Goal: Communication & Community: Share content

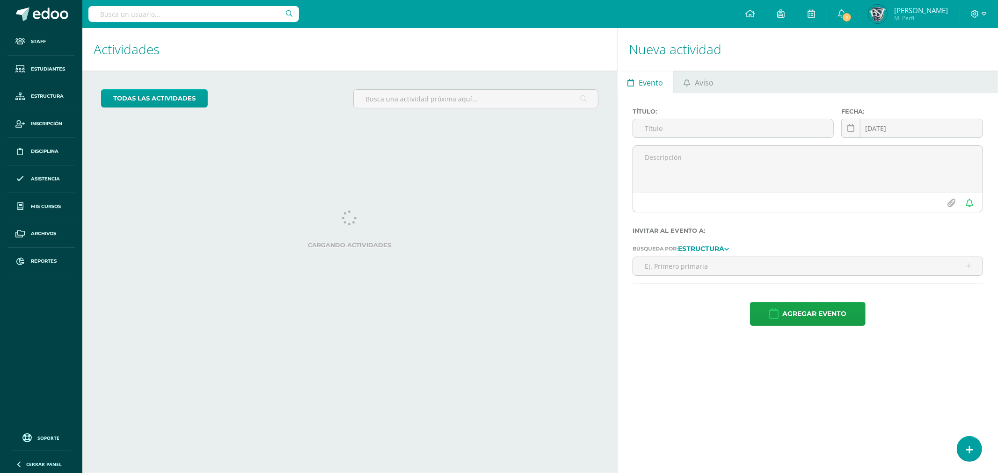
click at [161, 7] on input "text" at bounding box center [193, 14] width 211 height 16
type input "erick"
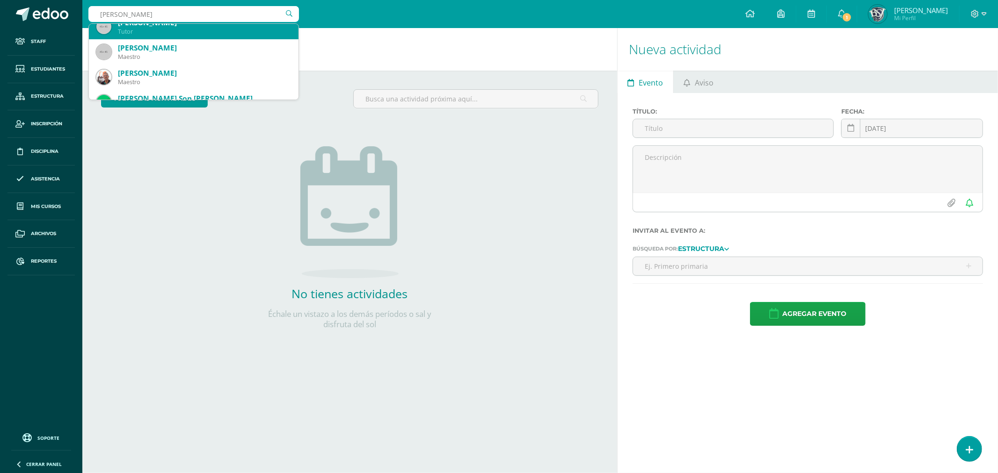
scroll to position [52, 0]
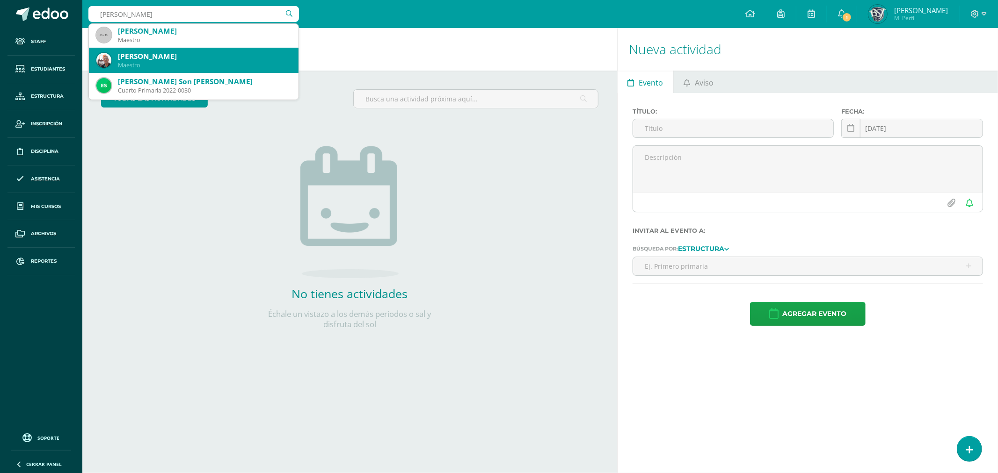
click at [157, 66] on div "Maestro" at bounding box center [204, 65] width 173 height 8
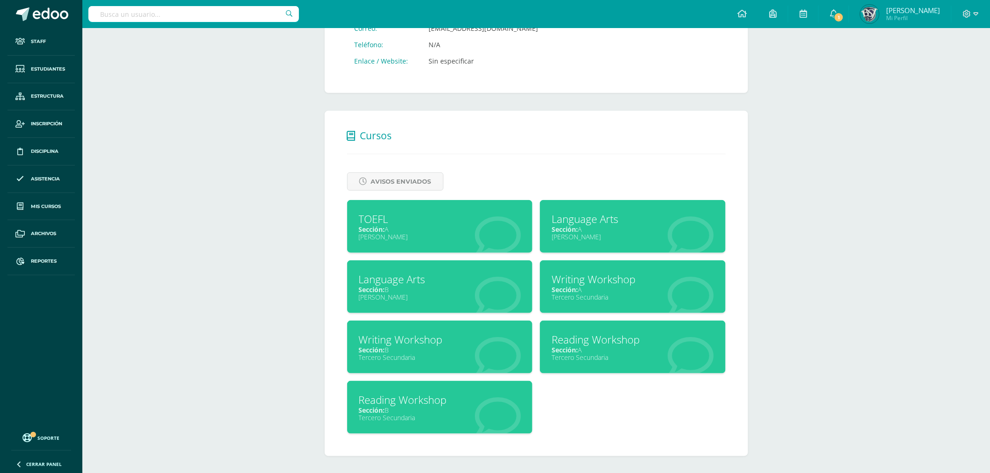
scroll to position [287, 0]
click at [421, 356] on div "Tercero Secundaria" at bounding box center [440, 357] width 162 height 9
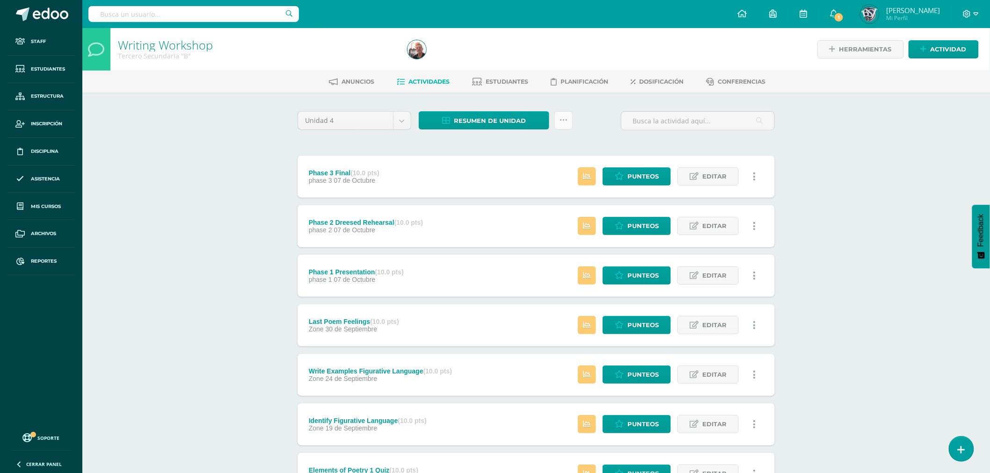
click at [567, 120] on icon at bounding box center [564, 120] width 8 height 8
click at [530, 195] on link "Historial de actividad" at bounding box center [540, 190] width 103 height 15
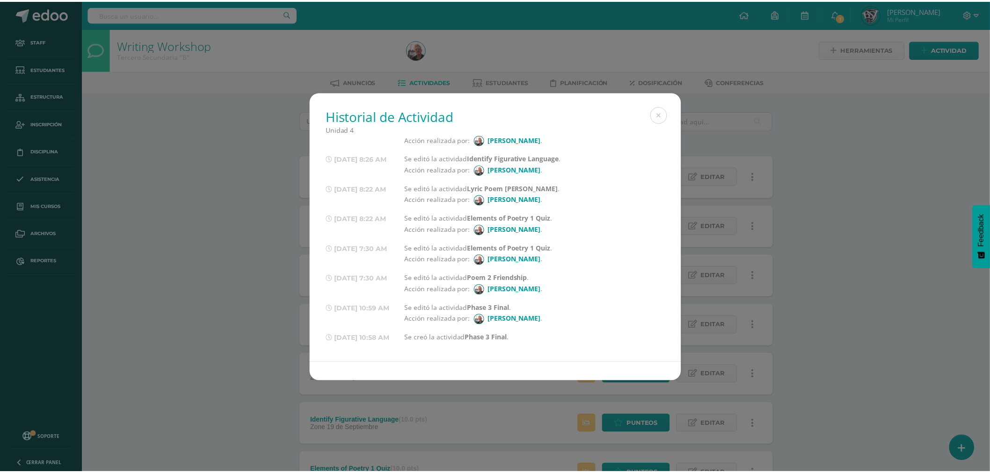
scroll to position [33, 0]
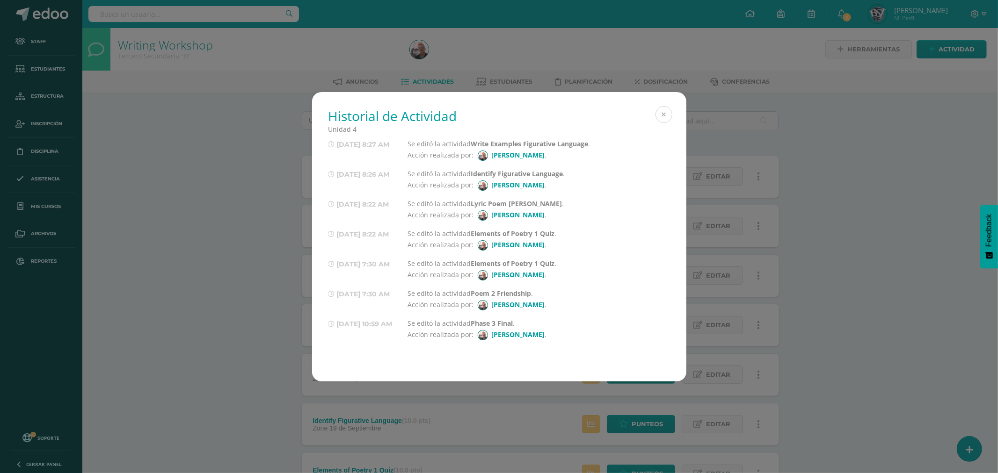
click at [660, 114] on button at bounding box center [663, 114] width 17 height 17
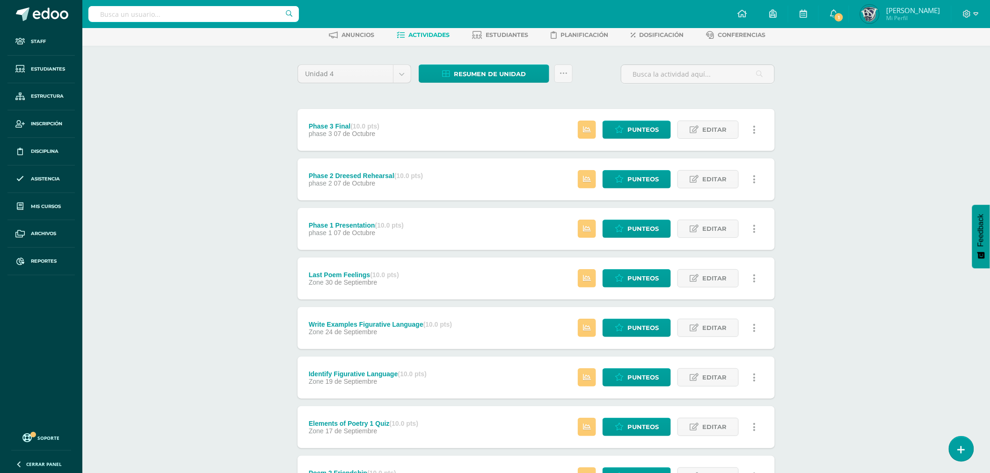
scroll to position [0, 0]
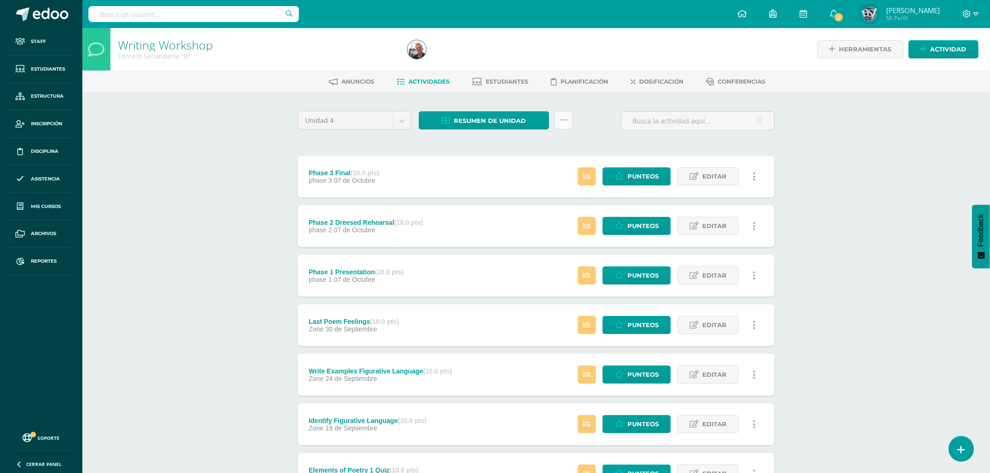
click at [565, 119] on icon at bounding box center [564, 120] width 8 height 8
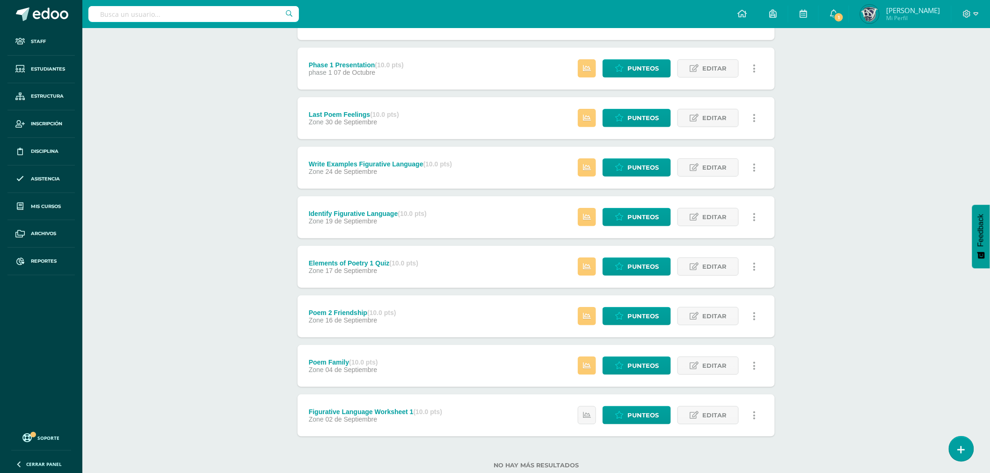
scroll to position [232, 0]
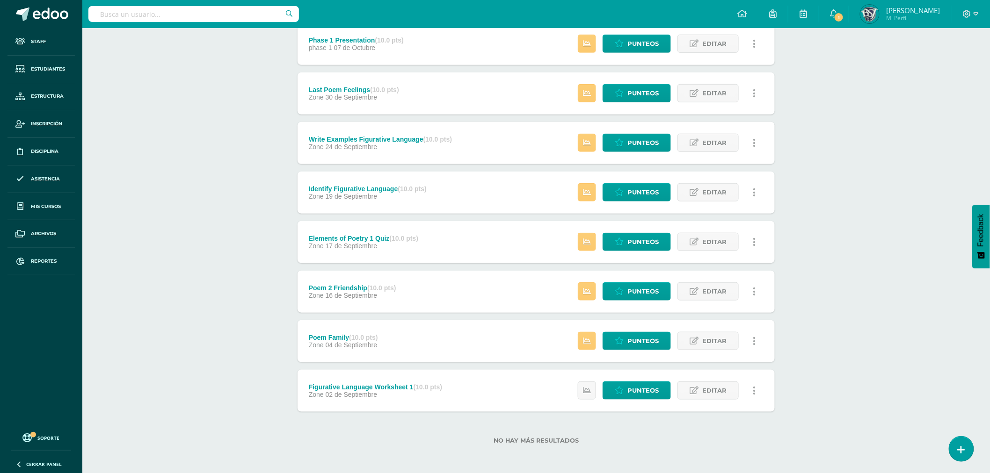
click at [496, 376] on div "Figurative Language Worksheet 1 (10.0 pts) Zone 02 de Septiembre Estatus de Act…" at bounding box center [536, 391] width 477 height 42
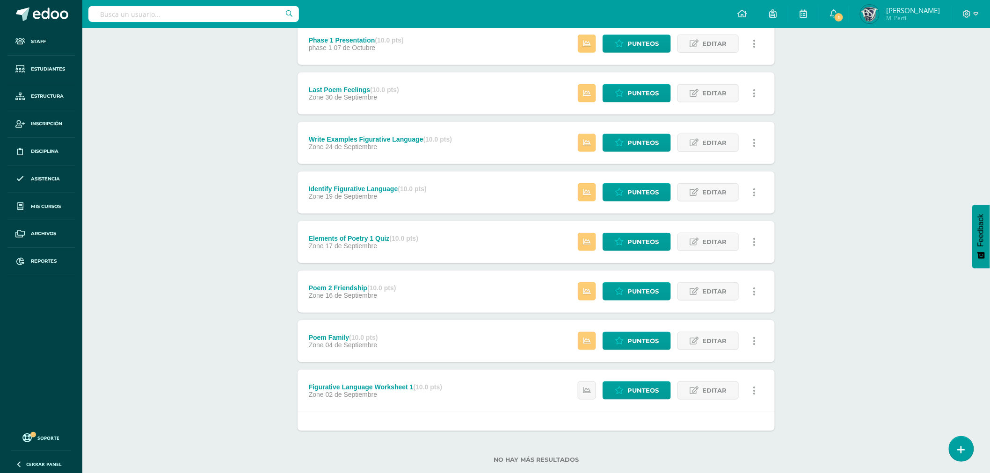
click at [496, 376] on div "Figurative Language Worksheet 1 (10.0 pts) Zone 02 de Septiembre Estatus de Act…" at bounding box center [536, 391] width 477 height 42
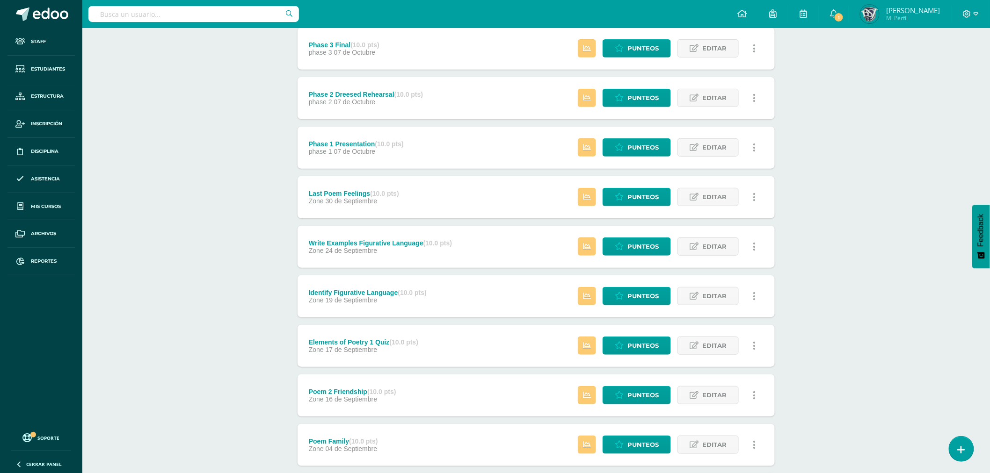
scroll to position [0, 0]
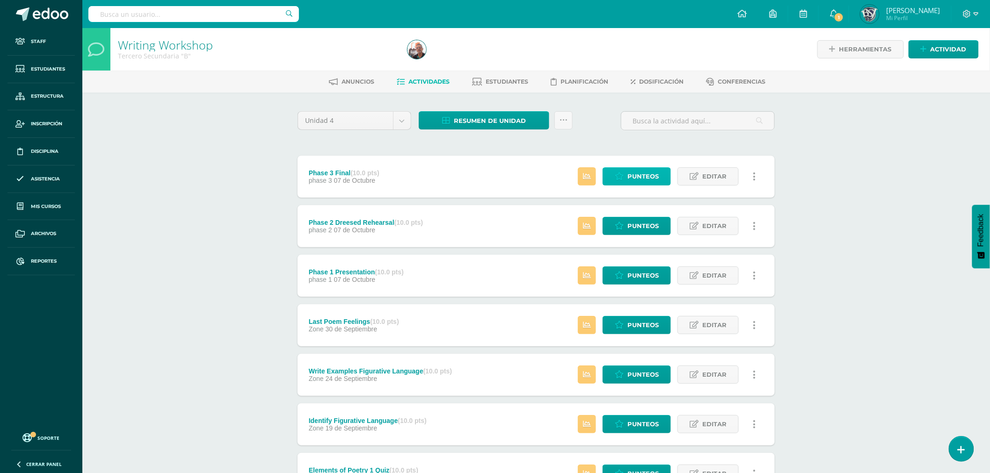
click at [642, 170] on span "Punteos" at bounding box center [642, 176] width 31 height 17
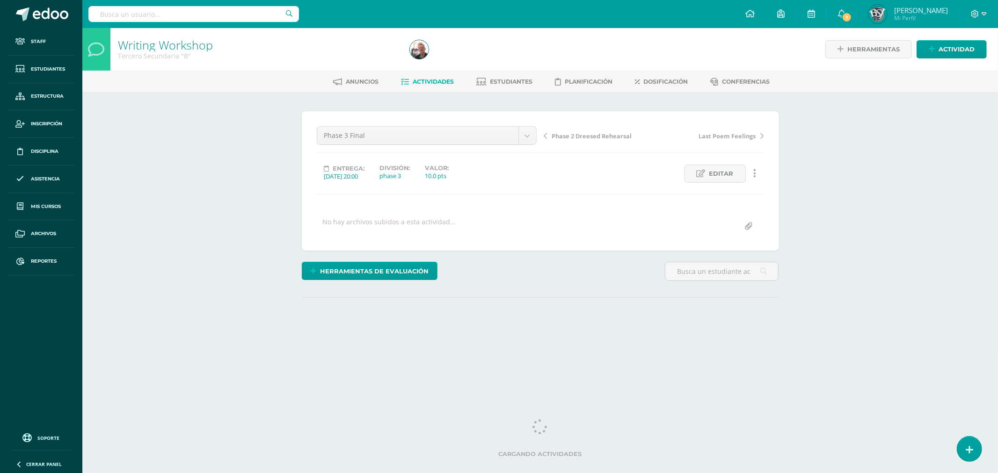
click at [754, 173] on icon at bounding box center [754, 173] width 3 height 10
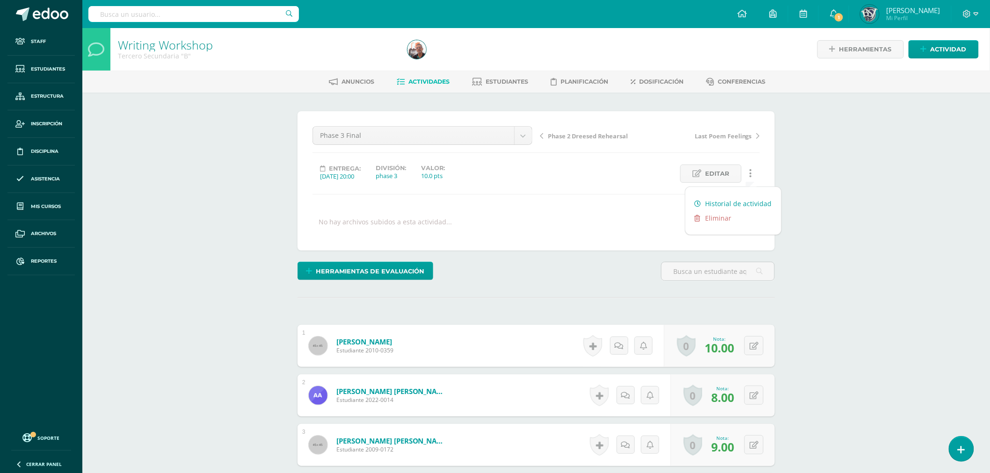
click at [717, 206] on link "Historial de actividad" at bounding box center [733, 203] width 96 height 15
click at [538, 269] on div "Herramientas de evaluación Lista de cotejo Escala de valoración Puntos Extra Su…" at bounding box center [536, 275] width 485 height 27
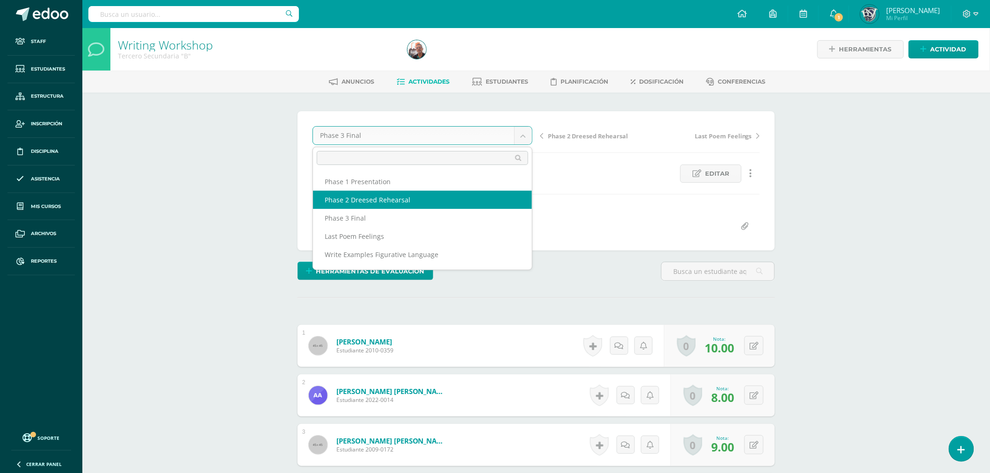
select select "/dashboard/teacher/grade-activity/47800/"
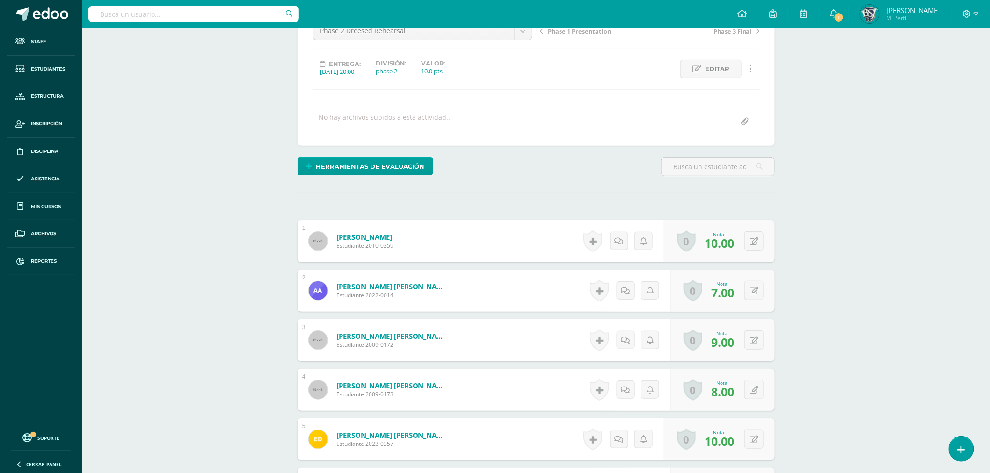
scroll to position [1, 0]
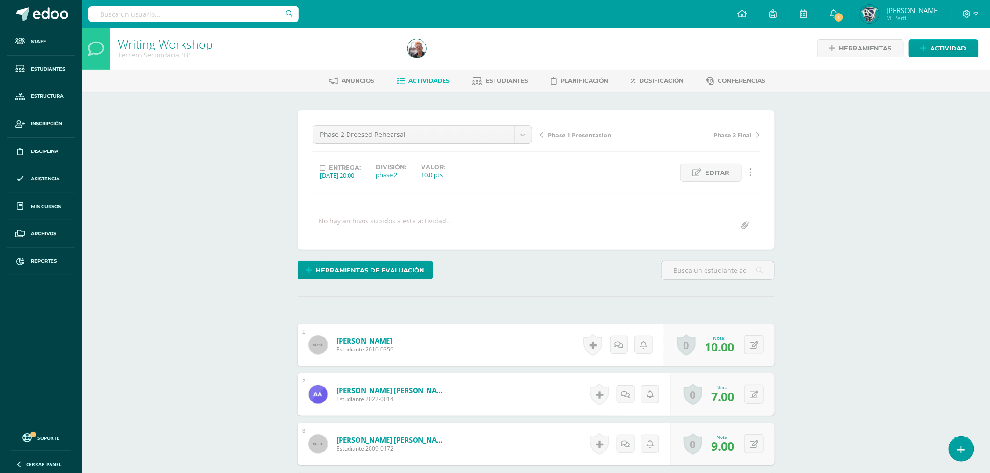
click at [754, 170] on link at bounding box center [751, 173] width 18 height 18
click at [717, 201] on link "Historial de actividad" at bounding box center [733, 203] width 96 height 15
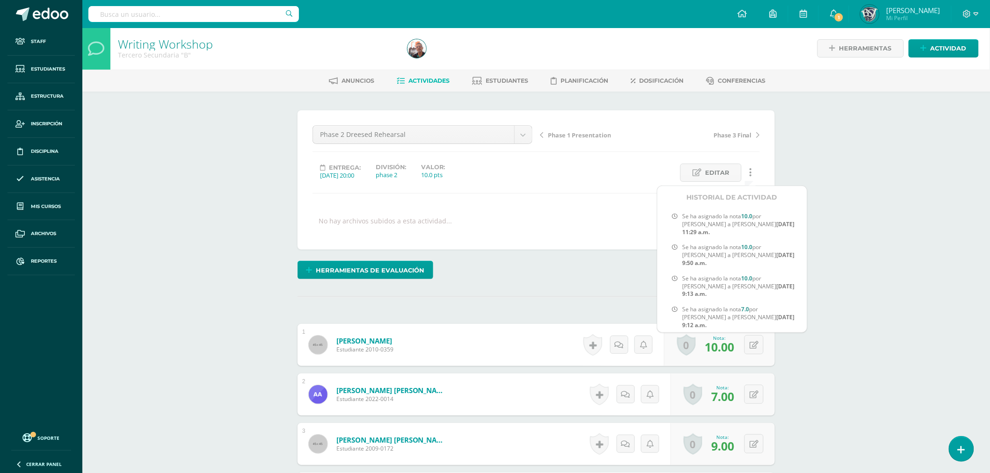
scroll to position [0, 0]
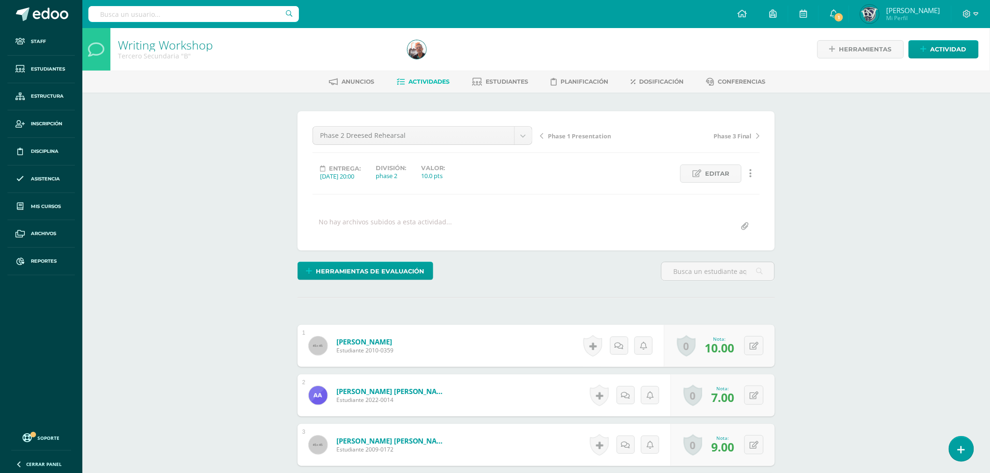
click at [536, 135] on div "Phase 1 Presentation Phase 3 Final" at bounding box center [649, 139] width 227 height 26
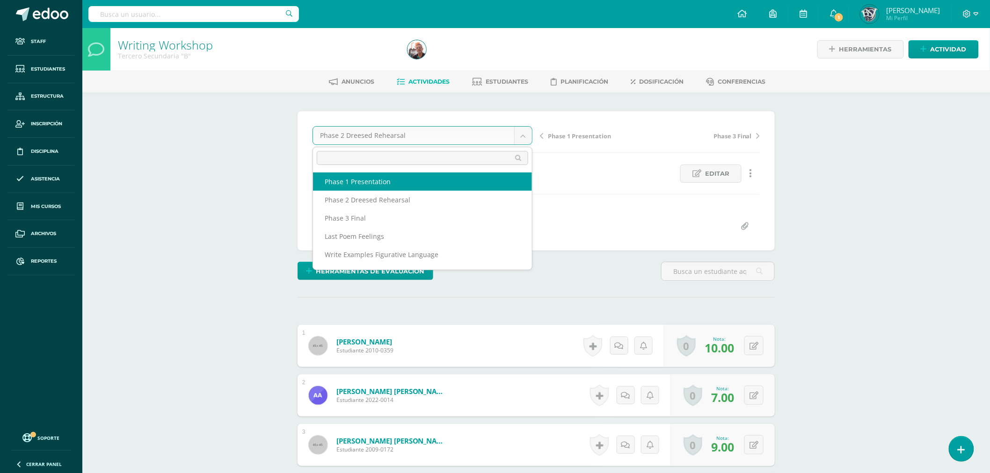
select select "/dashboard/teacher/grade-activity/47798/"
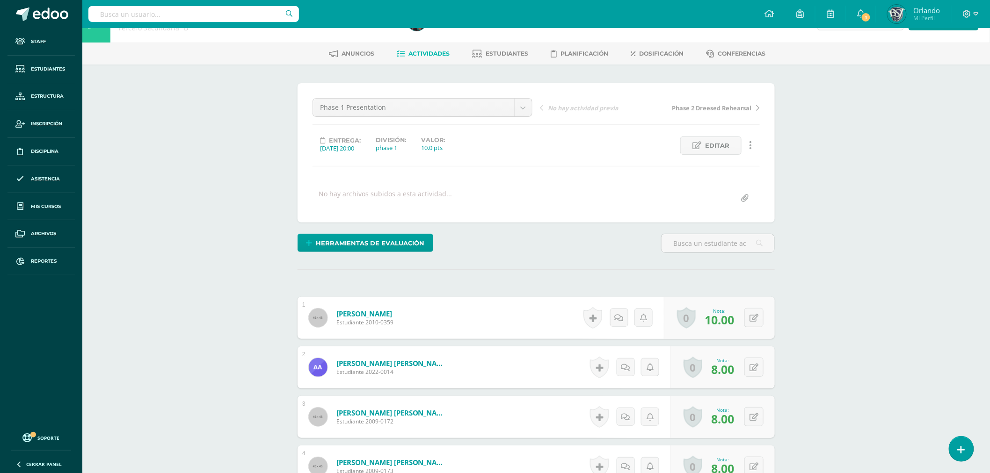
scroll to position [29, 0]
click at [750, 141] on icon at bounding box center [750, 145] width 3 height 10
click at [728, 177] on link "Historial de actividad" at bounding box center [733, 175] width 96 height 15
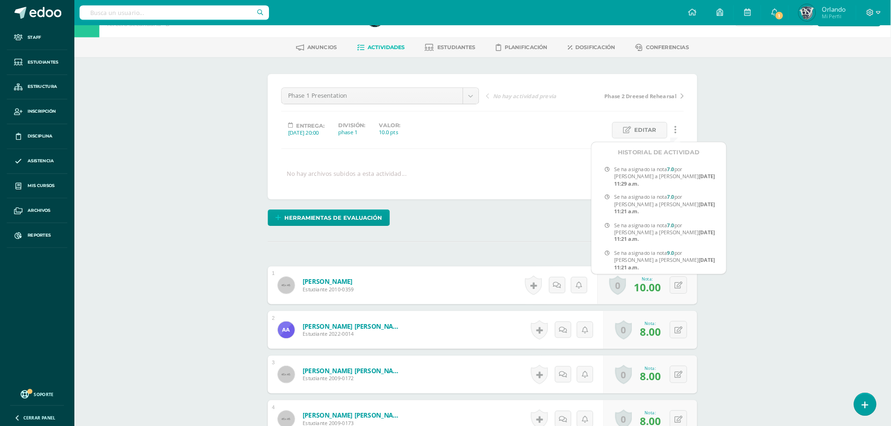
scroll to position [29, 0]
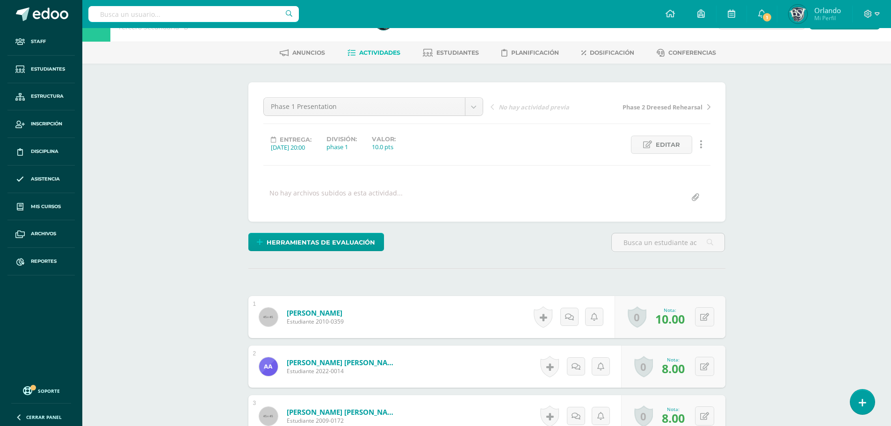
click at [710, 143] on link at bounding box center [701, 145] width 18 height 18
click at [706, 143] on link at bounding box center [701, 145] width 18 height 18
click at [699, 173] on link "Historial de actividad" at bounding box center [684, 175] width 96 height 15
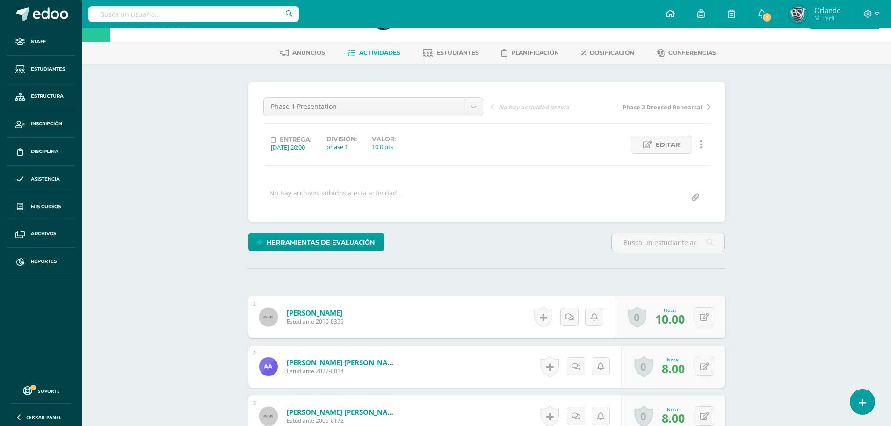
click at [669, 15] on icon at bounding box center [670, 13] width 9 height 8
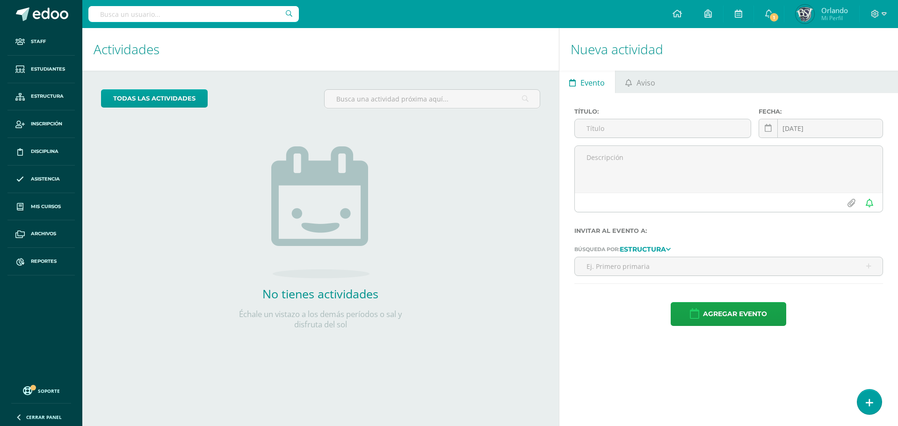
click at [219, 19] on input "text" at bounding box center [193, 14] width 211 height 16
click at [239, 22] on input "text" at bounding box center [193, 14] width 211 height 16
click at [235, 16] on input "text" at bounding box center [193, 14] width 211 height 16
type input "eicv"
click at [38, 262] on span "Reportes" at bounding box center [44, 261] width 26 height 7
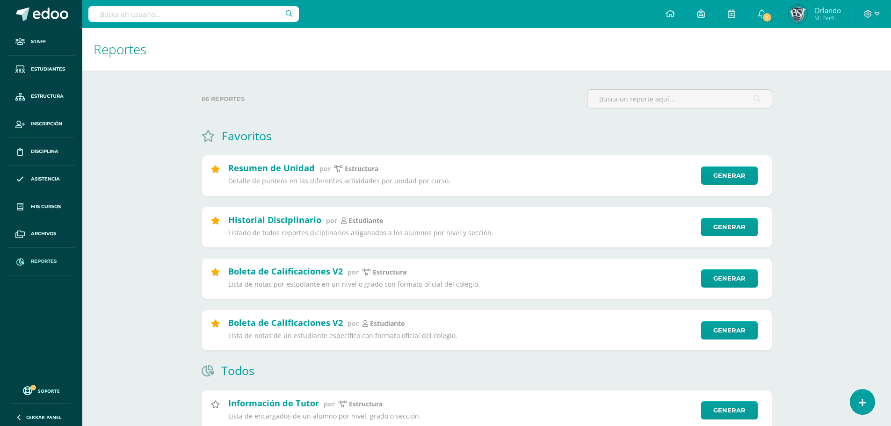
click at [112, 11] on input "text" at bounding box center [193, 14] width 211 height 16
type input "paula"
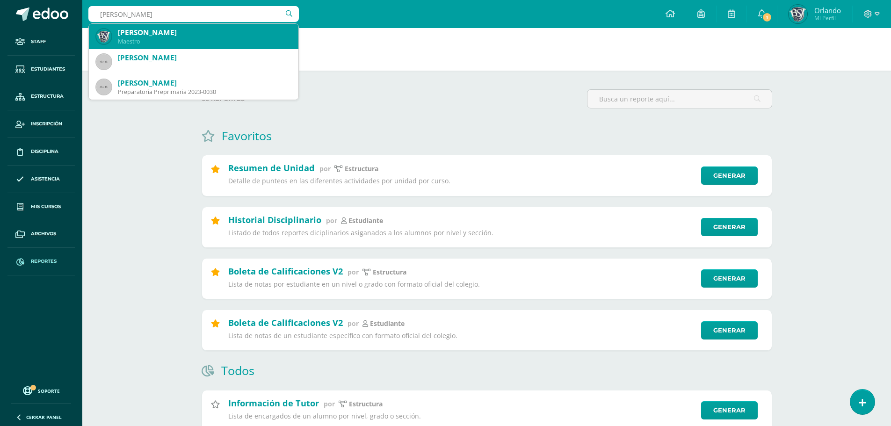
click at [215, 38] on div "Maestro" at bounding box center [204, 41] width 173 height 8
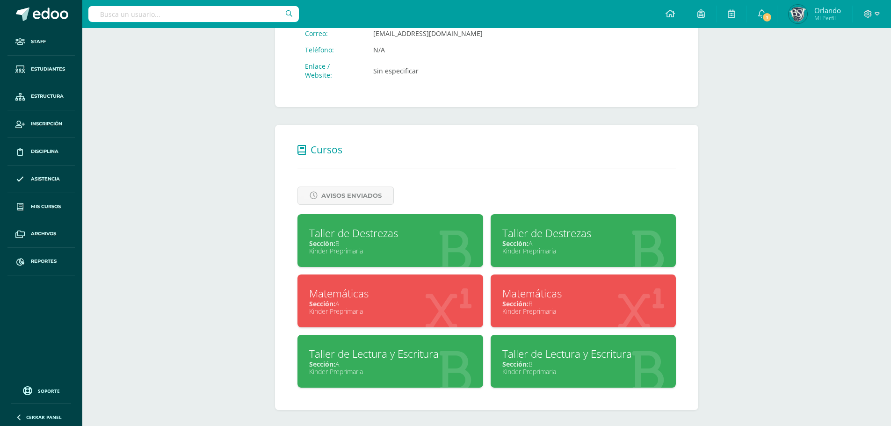
scroll to position [293, 0]
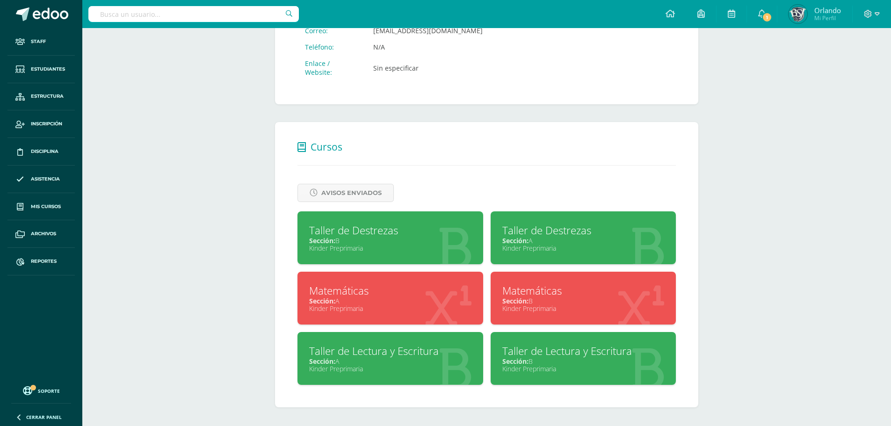
click at [509, 255] on div "Taller de Destrezas Sección: A Kinder Preprimaria" at bounding box center [584, 237] width 186 height 53
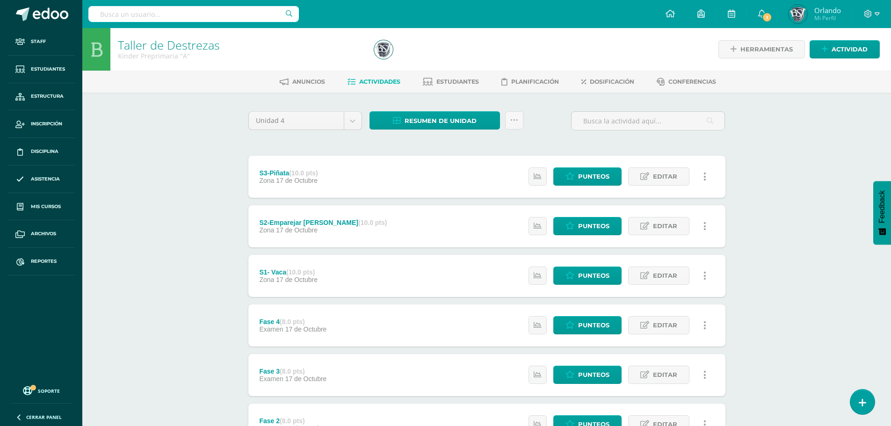
click at [590, 92] on div "Anuncios Actividades Estudiantes Planificación Dosificación Conferencias" at bounding box center [497, 82] width 831 height 22
click at [594, 86] on link "Dosificación" at bounding box center [608, 81] width 53 height 15
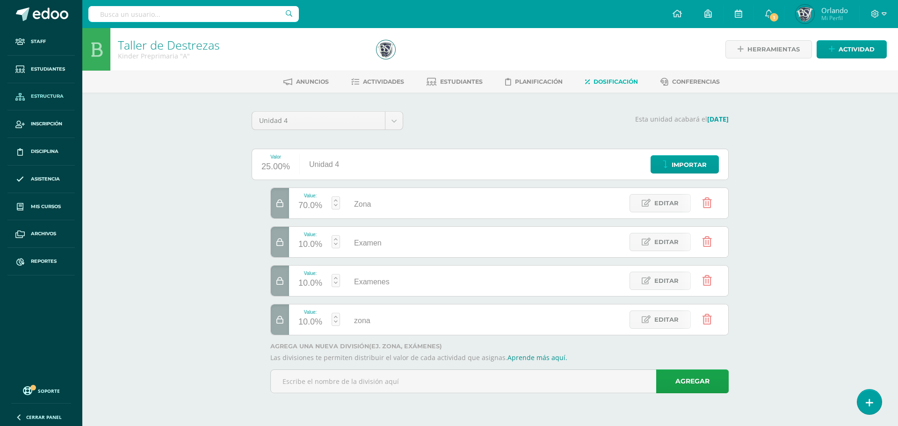
click at [40, 85] on link "Estructura" at bounding box center [40, 97] width 67 height 28
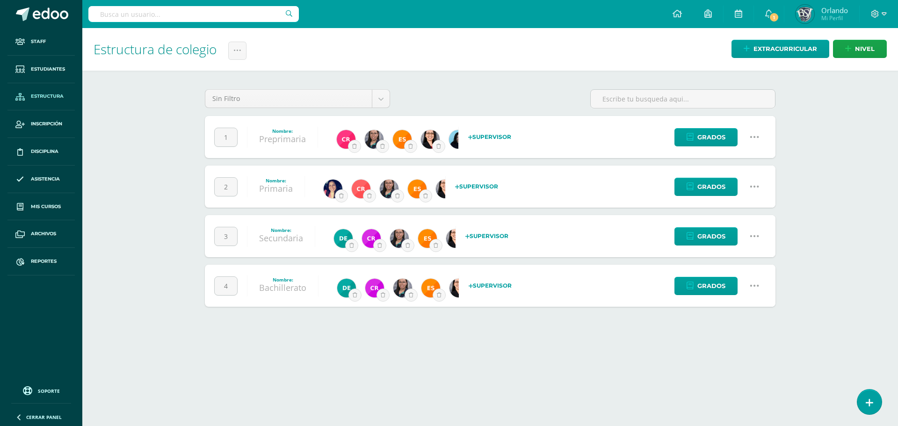
click at [752, 187] on icon at bounding box center [754, 187] width 10 height 10
click at [738, 235] on link "Configuración" at bounding box center [736, 234] width 83 height 15
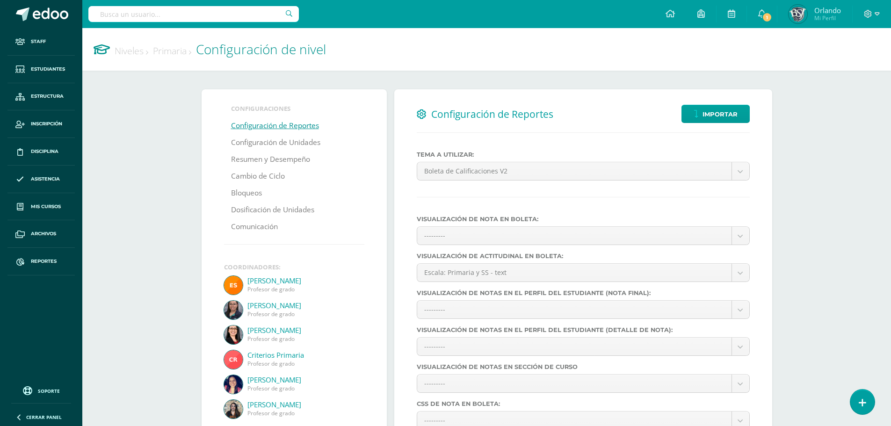
select select
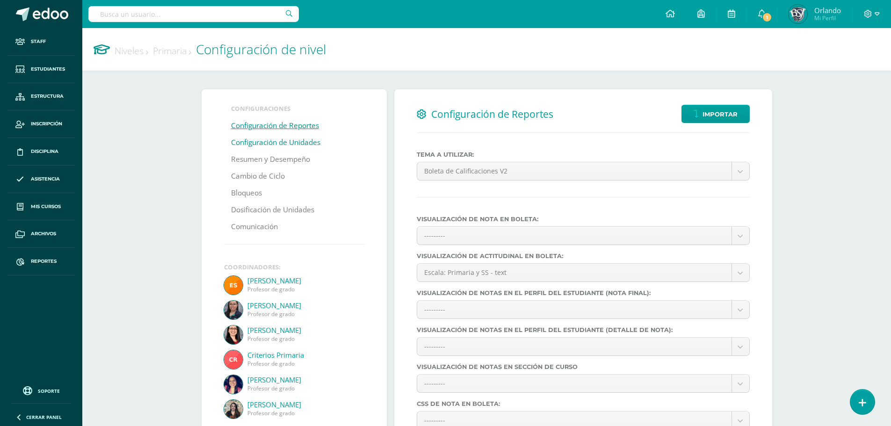
click at [296, 141] on link "Configuración de Unidades" at bounding box center [275, 142] width 89 height 17
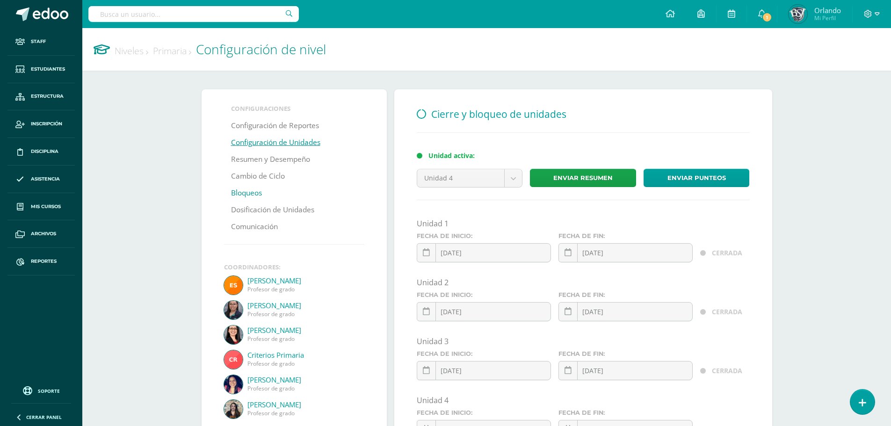
click at [254, 193] on link "Bloqueos" at bounding box center [246, 193] width 31 height 17
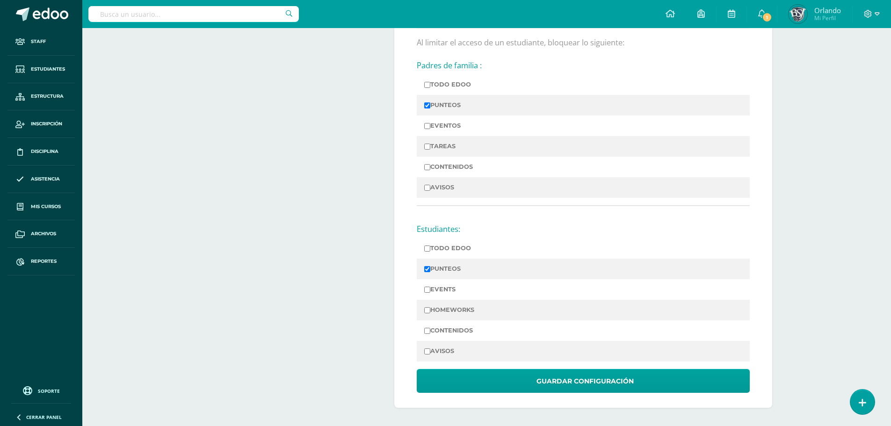
scroll to position [749, 0]
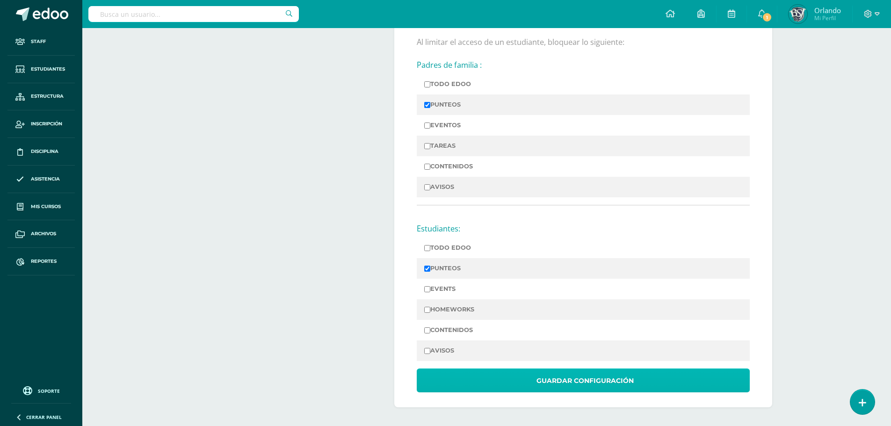
drag, startPoint x: 567, startPoint y: 384, endPoint x: 514, endPoint y: 371, distance: 54.9
click at [567, 383] on span "Guardar Configuración" at bounding box center [585, 381] width 97 height 23
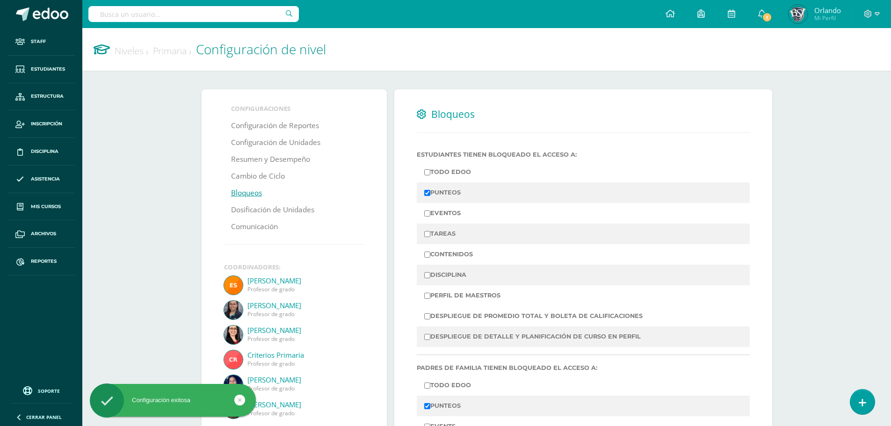
click at [38, 92] on link "Estructura" at bounding box center [40, 97] width 67 height 28
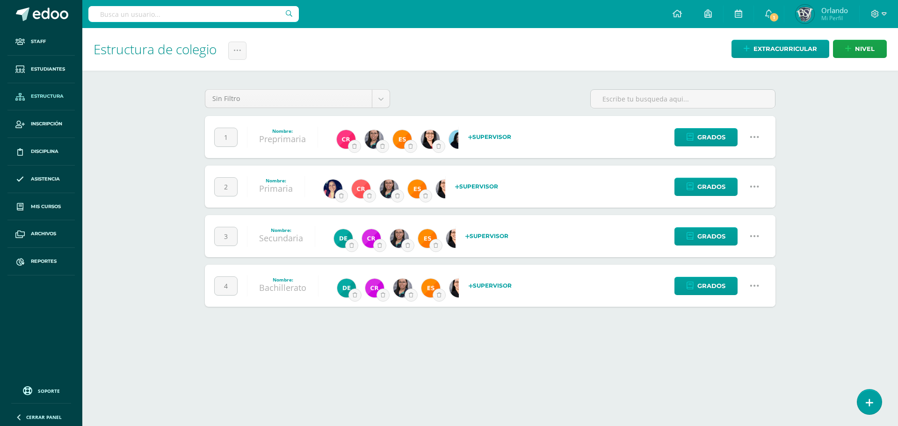
click at [748, 238] on link at bounding box center [754, 237] width 24 height 24
click at [722, 282] on link "Configuración" at bounding box center [736, 284] width 83 height 15
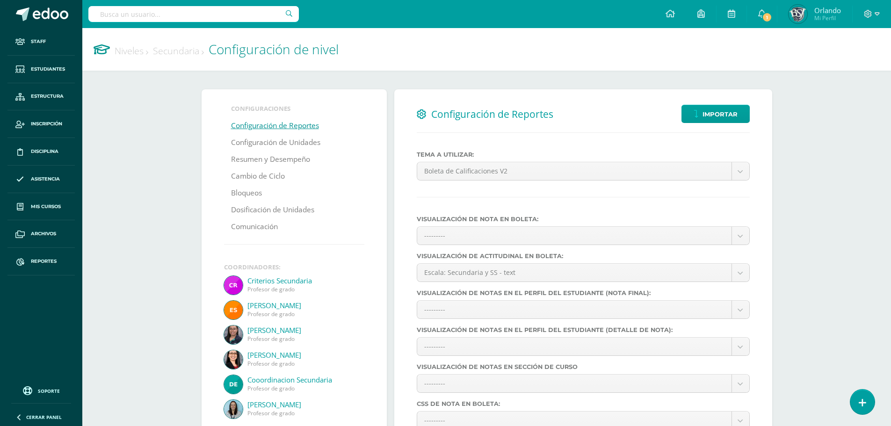
select select
click at [240, 194] on link "Bloqueos" at bounding box center [246, 193] width 31 height 17
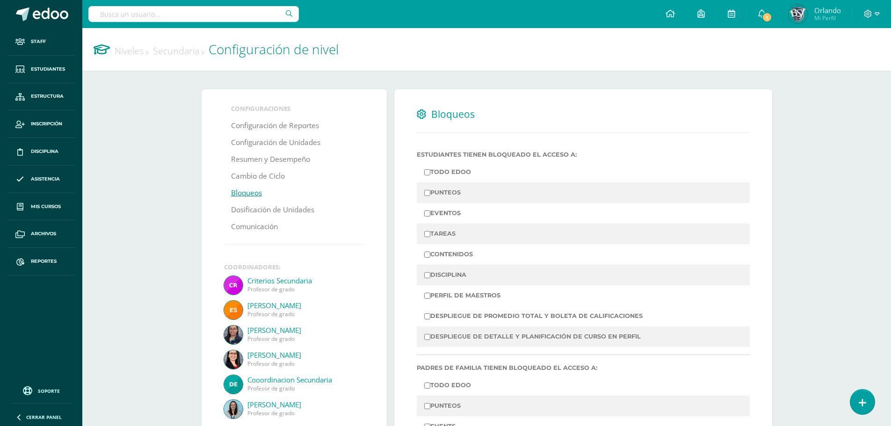
click at [468, 202] on td "PUNTEOS" at bounding box center [583, 192] width 333 height 21
click at [458, 196] on label "PUNTEOS" at bounding box center [583, 192] width 318 height 13
click at [430, 196] on input "PUNTEOS" at bounding box center [427, 193] width 6 height 6
checkbox input "true"
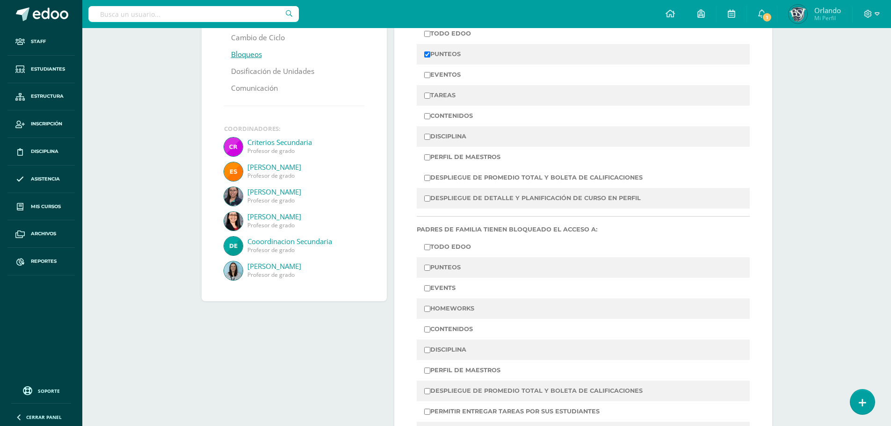
scroll to position [140, 0]
click at [450, 264] on label "PUNTEOS" at bounding box center [583, 265] width 318 height 13
click at [430, 264] on input "PUNTEOS" at bounding box center [427, 266] width 6 height 6
checkbox input "true"
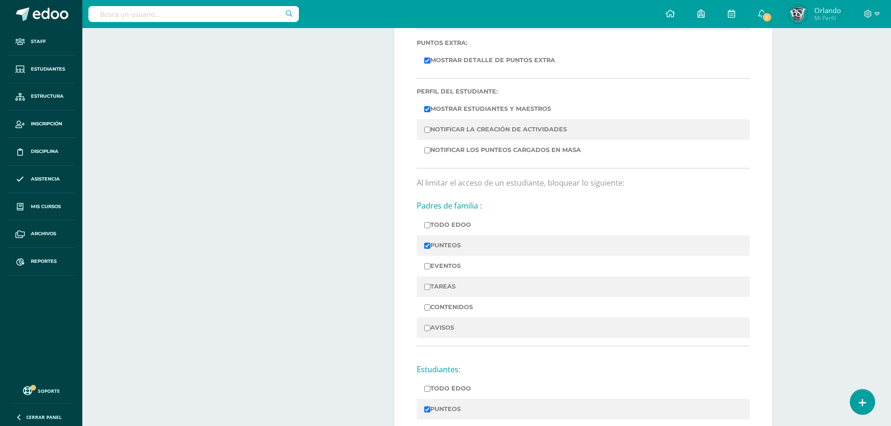
scroll to position [749, 0]
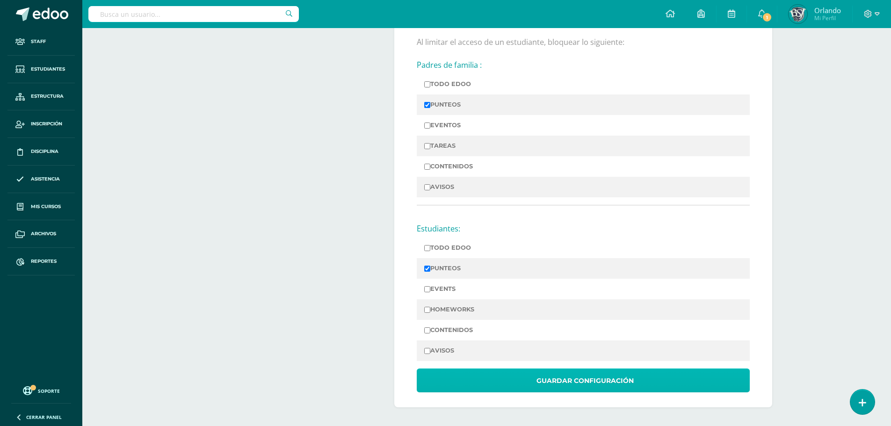
click at [572, 375] on span "Guardar Configuración" at bounding box center [585, 381] width 97 height 23
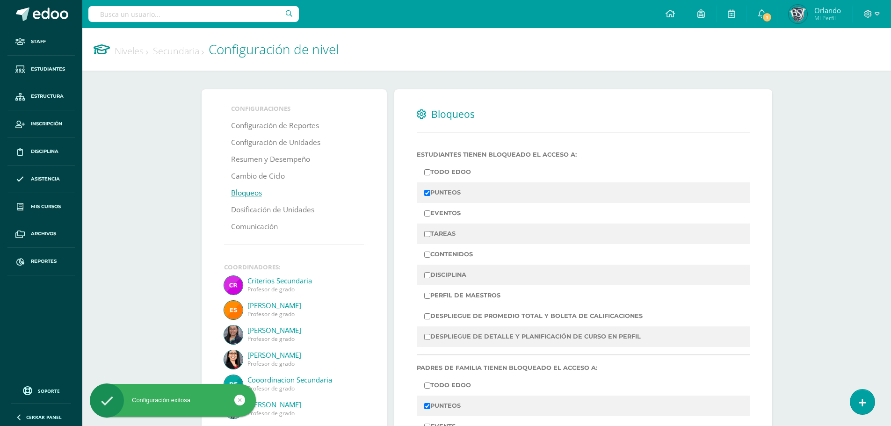
click at [135, 48] on link "Niveles" at bounding box center [132, 50] width 34 height 13
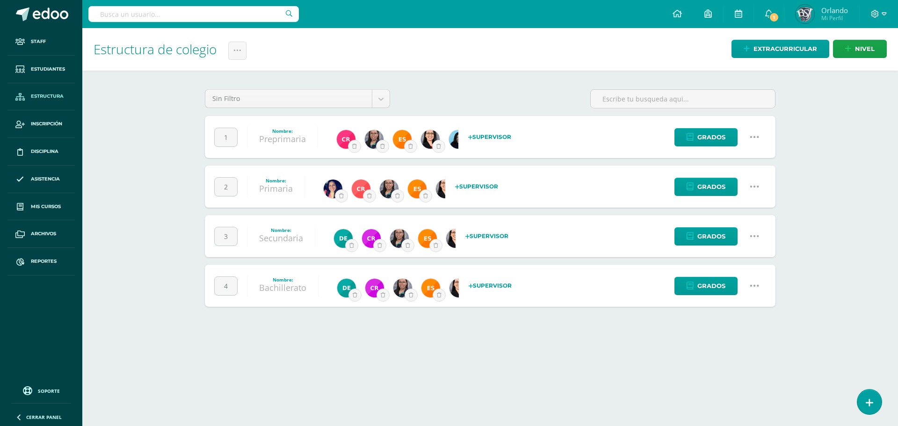
click at [754, 287] on icon at bounding box center [754, 286] width 10 height 10
click at [737, 335] on link "Configuración" at bounding box center [736, 334] width 83 height 15
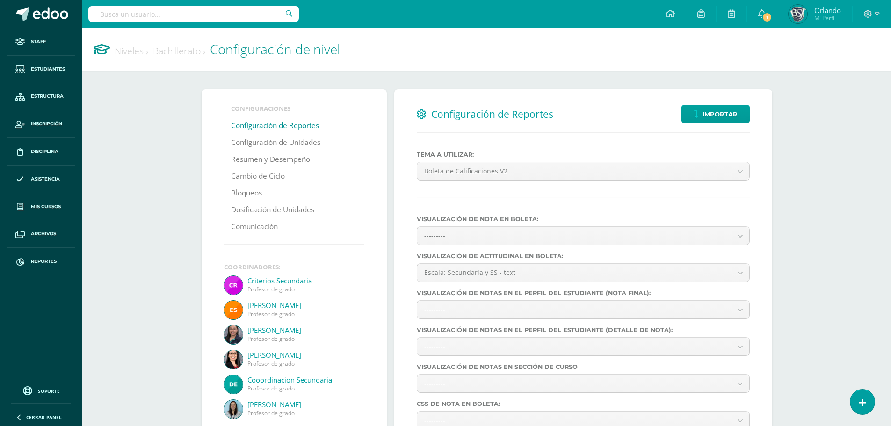
select select
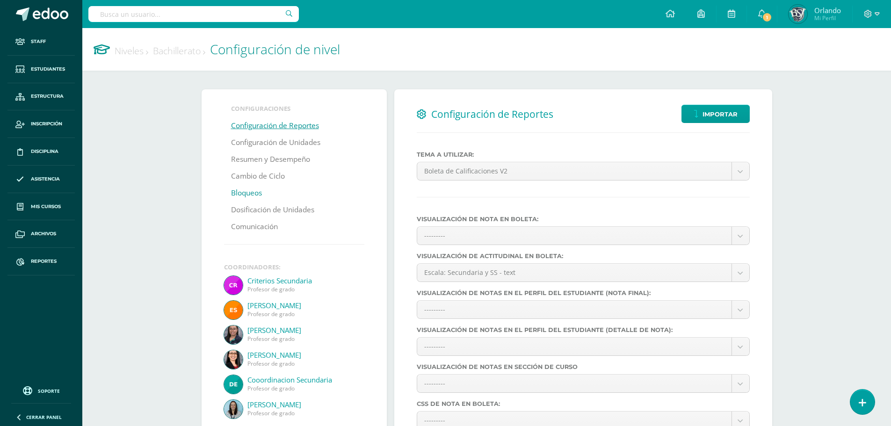
click at [252, 195] on link "Bloqueos" at bounding box center [246, 193] width 31 height 17
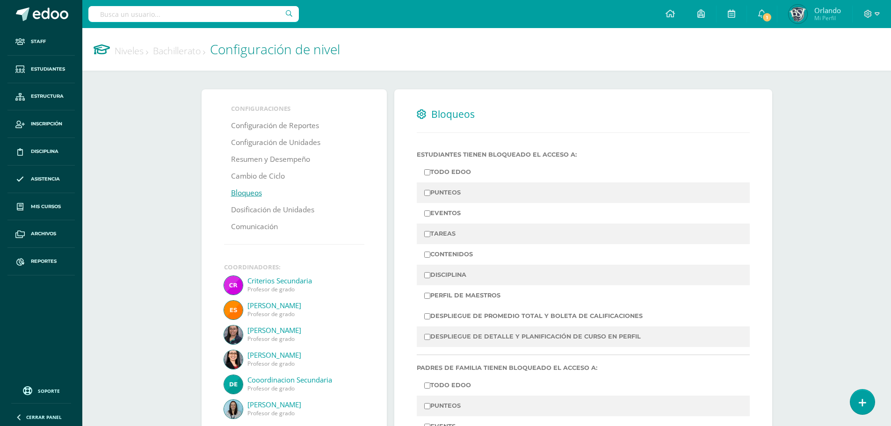
click at [452, 187] on label "PUNTEOS" at bounding box center [583, 192] width 318 height 13
click at [430, 190] on input "PUNTEOS" at bounding box center [427, 193] width 6 height 6
checkbox input "true"
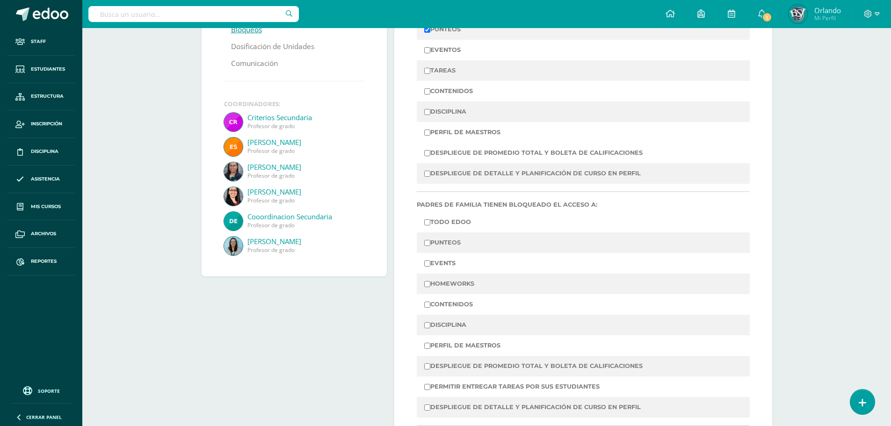
scroll to position [187, 0]
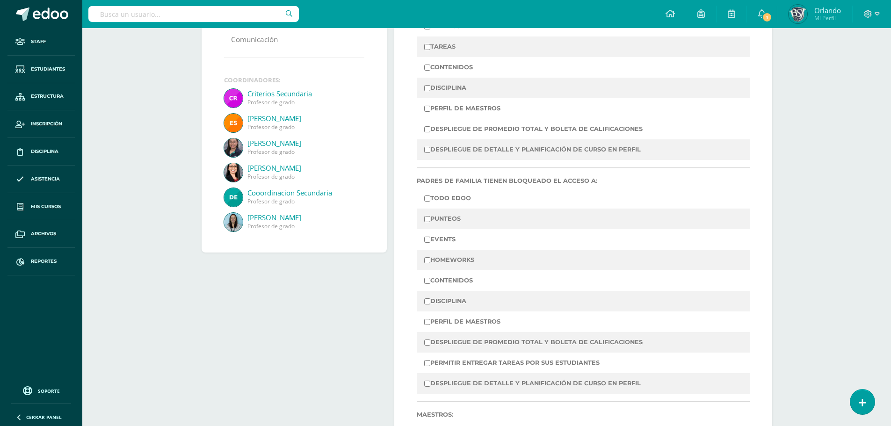
click at [430, 217] on label "PUNTEOS" at bounding box center [583, 218] width 318 height 13
click at [430, 217] on input "PUNTEOS" at bounding box center [427, 219] width 6 height 6
checkbox input "true"
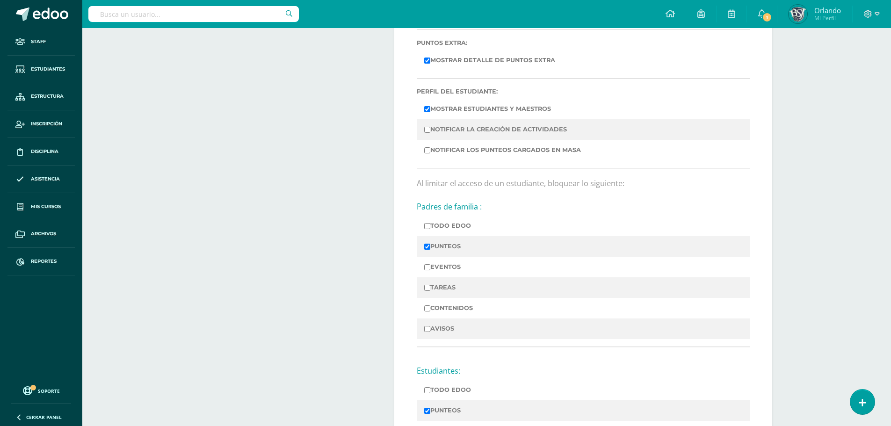
scroll to position [749, 0]
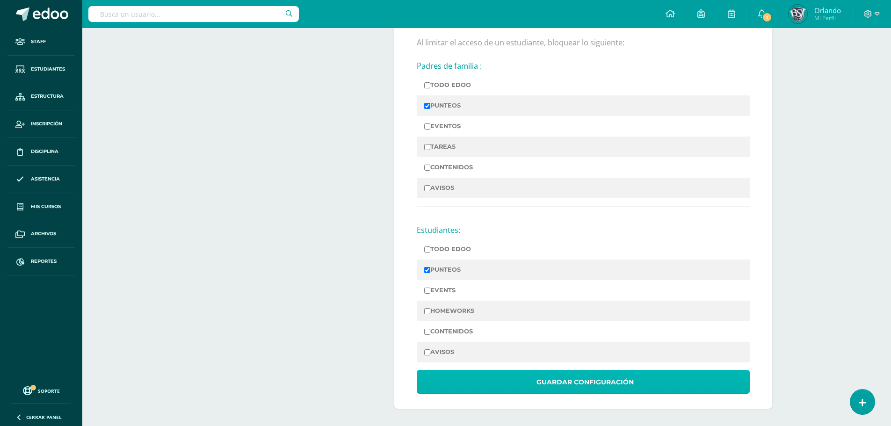
click at [605, 377] on span "Guardar Configuración" at bounding box center [585, 382] width 97 height 23
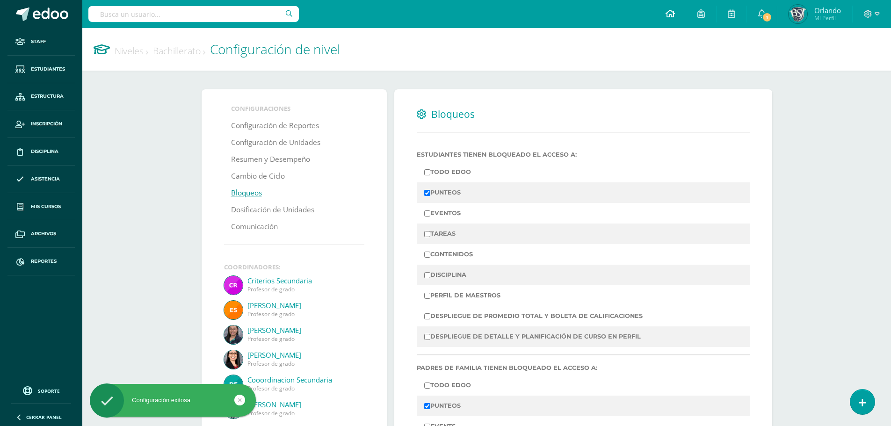
click at [665, 17] on link at bounding box center [670, 14] width 32 height 28
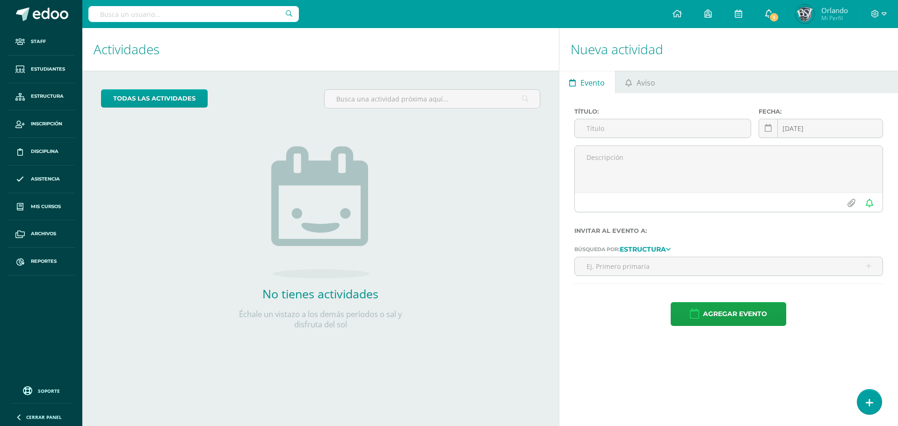
click at [756, 21] on link "1" at bounding box center [769, 14] width 30 height 28
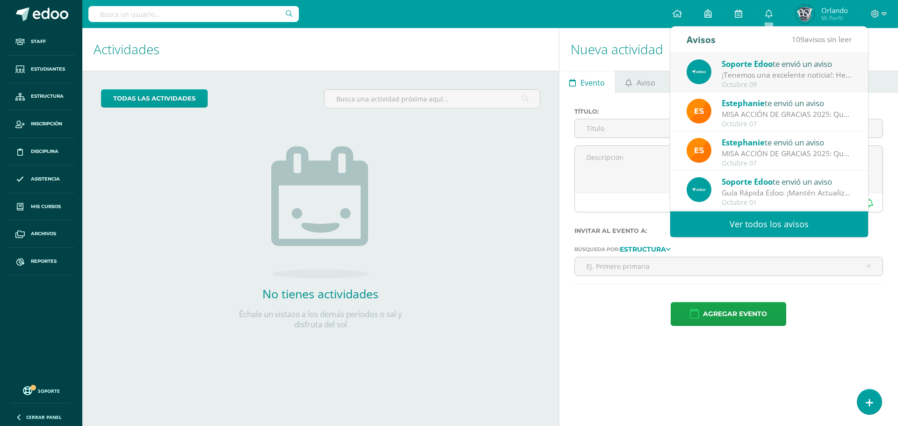
click at [757, 220] on link "Ver todos los avisos" at bounding box center [769, 224] width 198 height 26
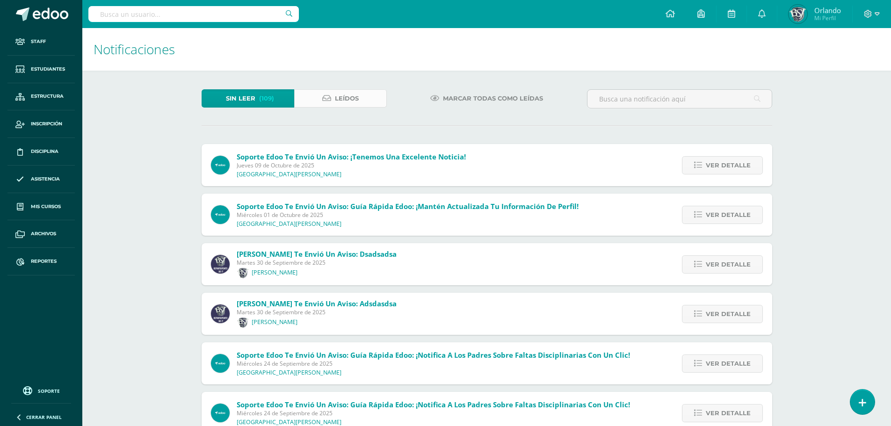
click at [366, 102] on link "Leídos" at bounding box center [340, 98] width 93 height 18
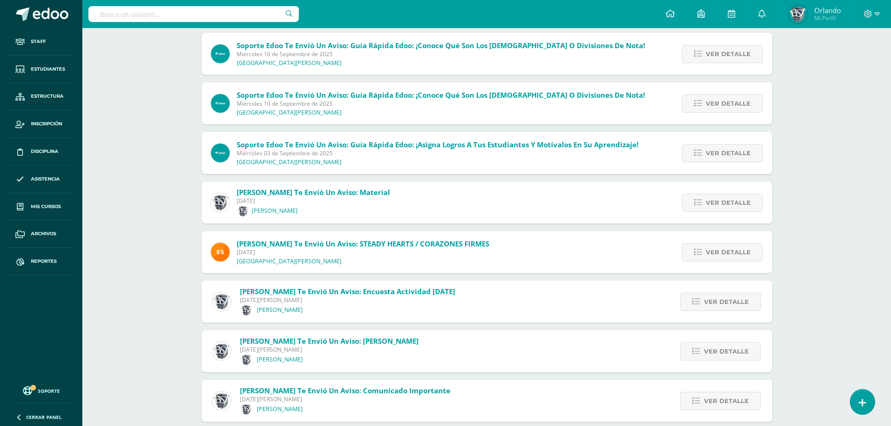
scroll to position [374, 0]
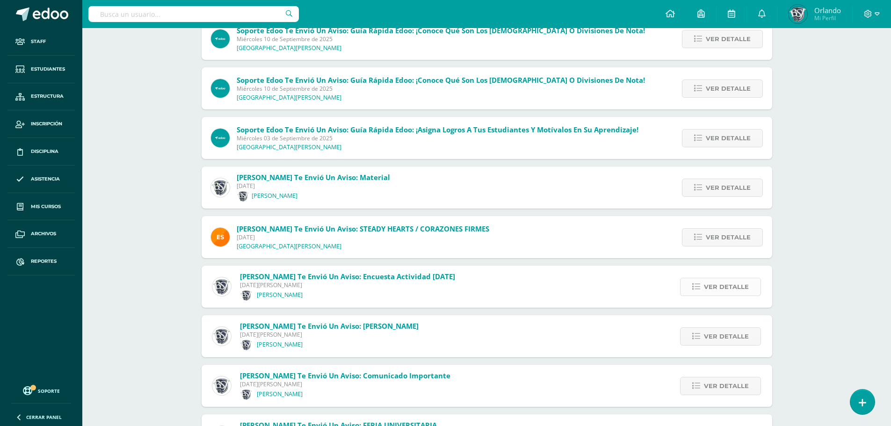
click at [731, 293] on span "Ver detalle" at bounding box center [726, 286] width 45 height 17
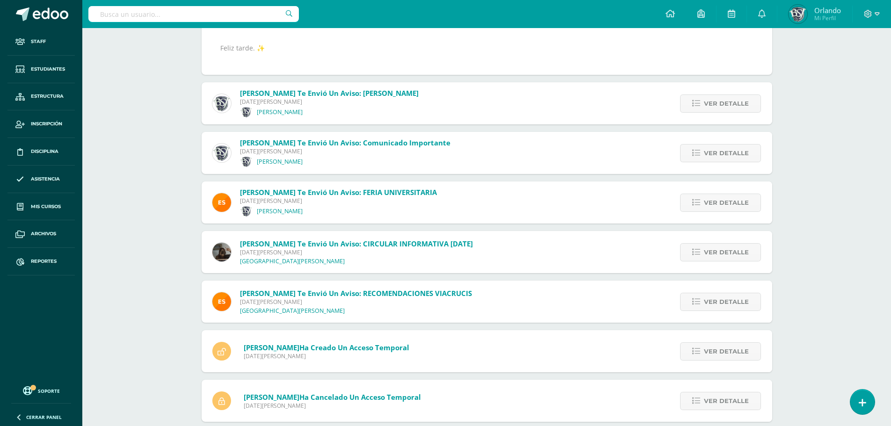
scroll to position [702, 0]
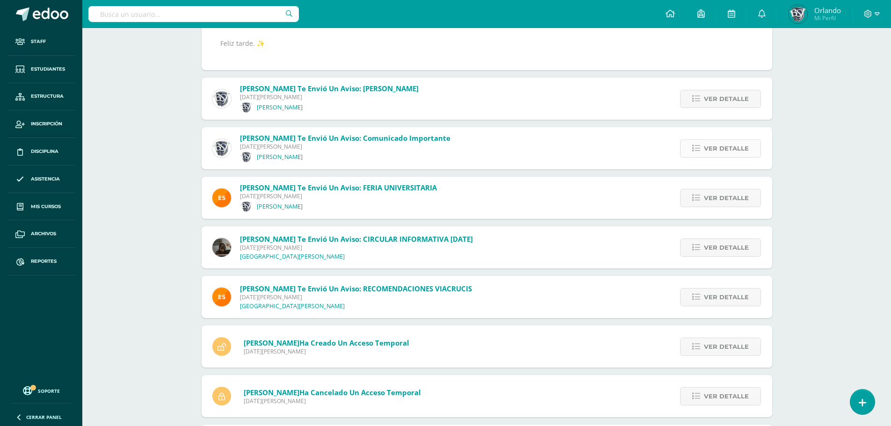
click at [691, 147] on link "Ver detalle" at bounding box center [720, 148] width 81 height 18
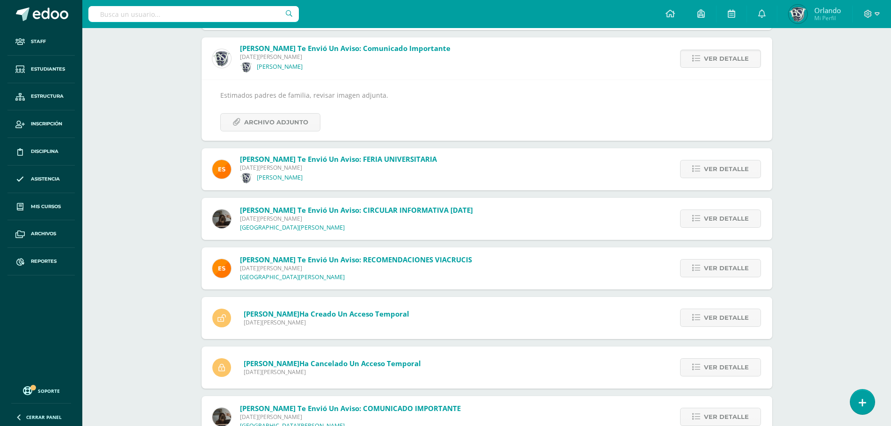
scroll to position [691, 0]
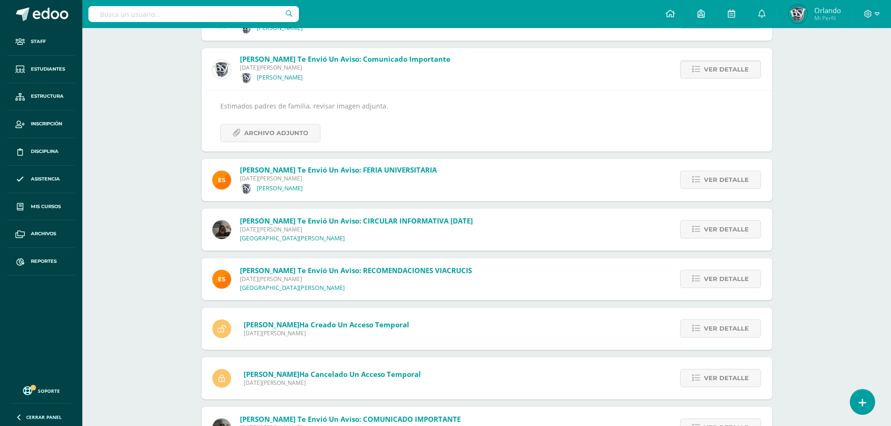
drag, startPoint x: 220, startPoint y: 102, endPoint x: 382, endPoint y: 108, distance: 162.0
click at [382, 108] on div "Estimados padres de familia, revisar imagen adjunta. Archivo Adjunto" at bounding box center [486, 121] width 533 height 42
copy div "Estimados padres de familia, revisar imagen adjunta."
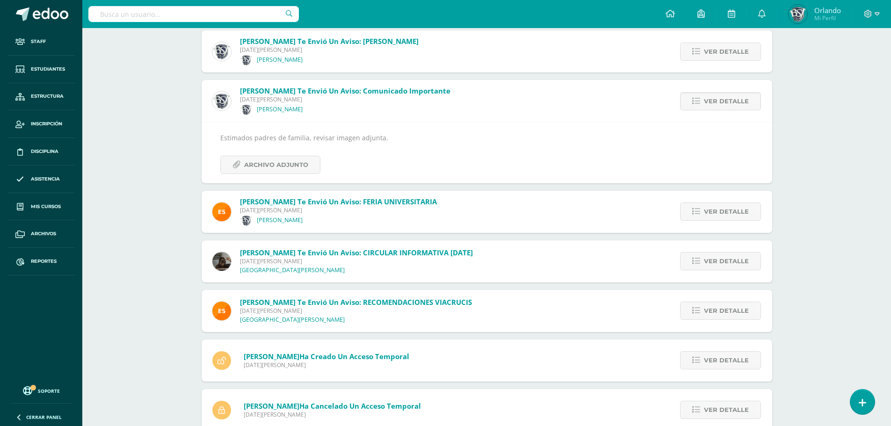
scroll to position [644, 0]
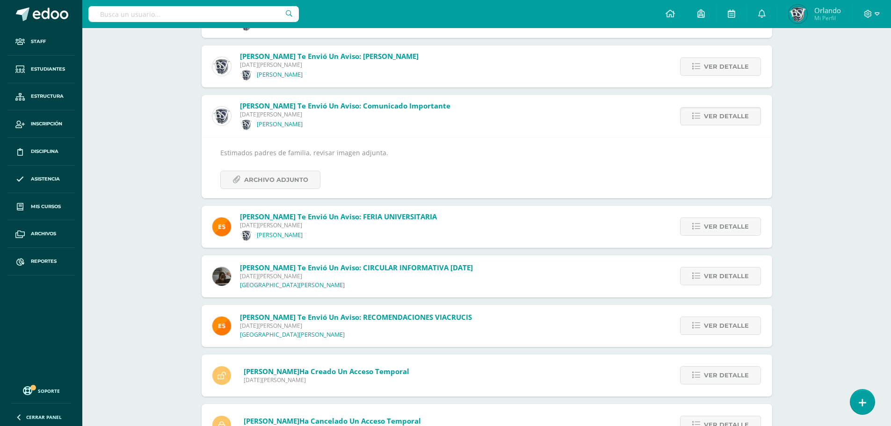
click at [364, 143] on div "Estimados padres de familia, revisar imagen adjunta. Archivo Adjunto" at bounding box center [487, 167] width 571 height 61
click at [659, 19] on link at bounding box center [670, 14] width 32 height 28
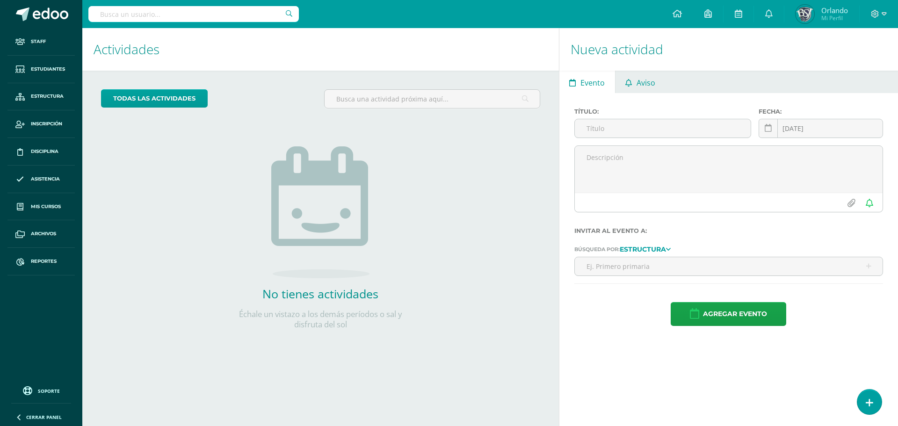
click at [633, 89] on link "Aviso" at bounding box center [641, 82] width 50 height 22
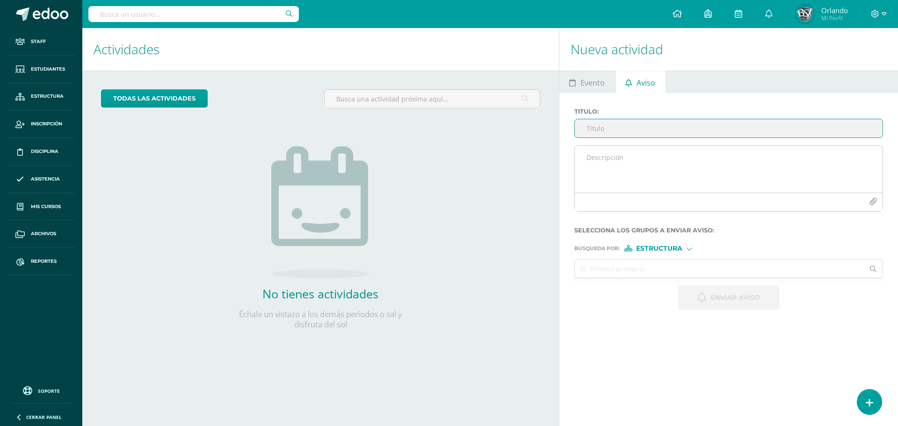
click at [610, 153] on textarea at bounding box center [729, 169] width 308 height 47
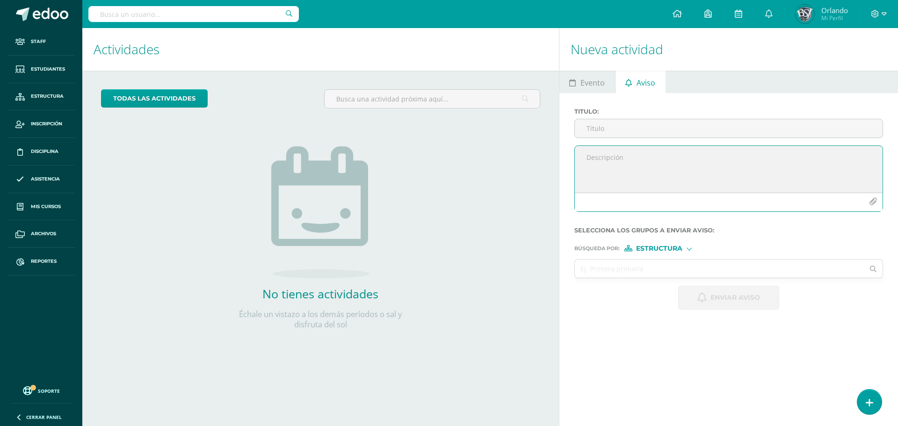
paste textarea "Estimados padres de familia, revisar imagen adjunta."
type textarea "Estimados padres de familia, revisar imagen adjunta."
click at [613, 131] on input "Titulo :" at bounding box center [729, 128] width 308 height 18
type input "Comunicado Importante"
click at [685, 267] on input "text" at bounding box center [720, 269] width 290 height 18
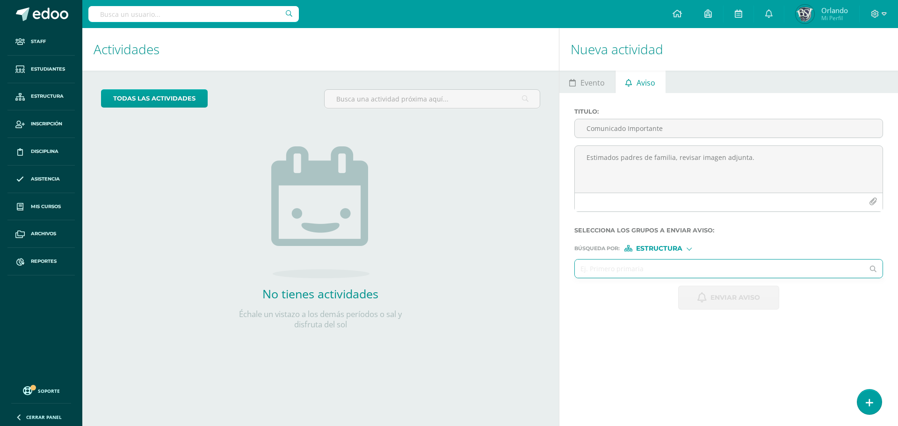
type input "e"
type input "prep"
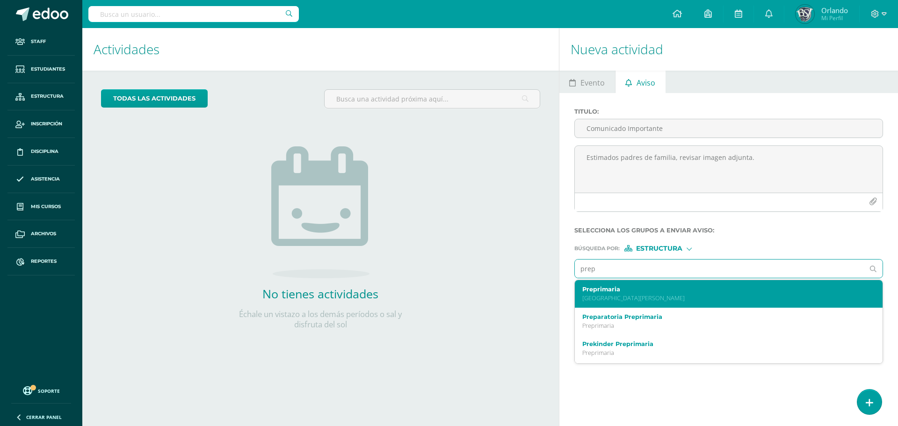
click at [668, 294] on div "Preprimaria [GEOGRAPHIC_DATA][PERSON_NAME]" at bounding box center [722, 294] width 280 height 16
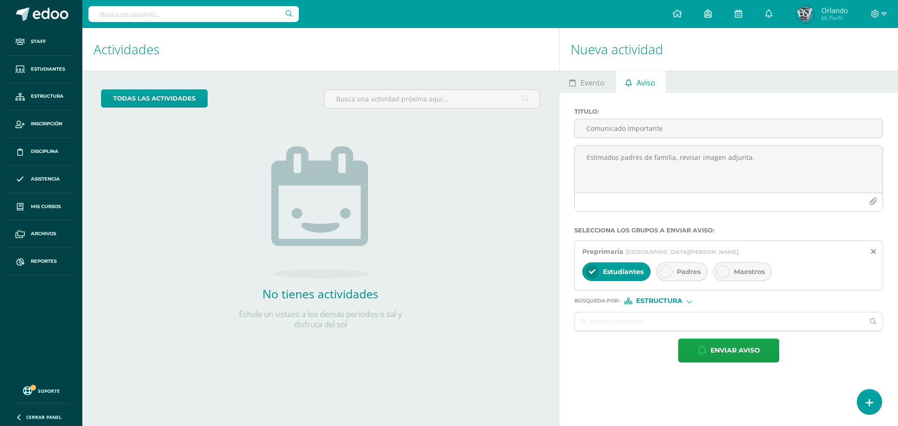
click at [738, 270] on span "Maestros" at bounding box center [749, 272] width 31 height 8
click at [744, 266] on div "Maestros" at bounding box center [742, 271] width 58 height 19
click at [666, 272] on icon at bounding box center [666, 272] width 7 height 7
click at [628, 272] on span "Estudiantes" at bounding box center [623, 272] width 41 height 8
click at [627, 322] on input "text" at bounding box center [720, 322] width 290 height 18
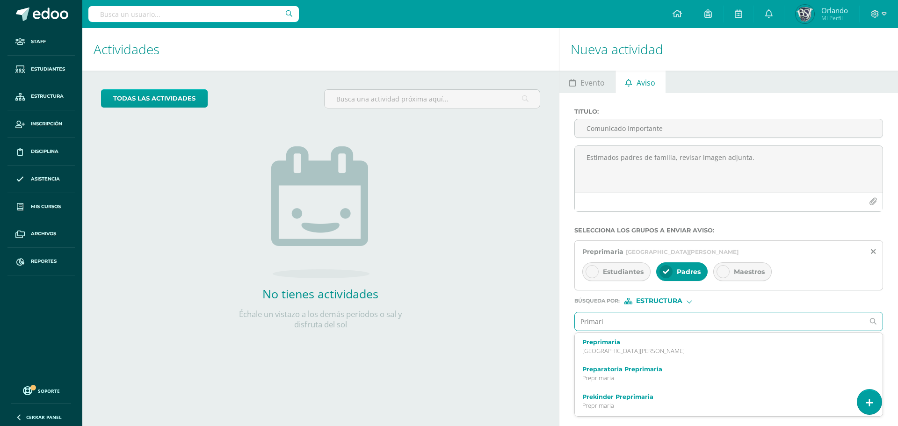
type input "Primaria"
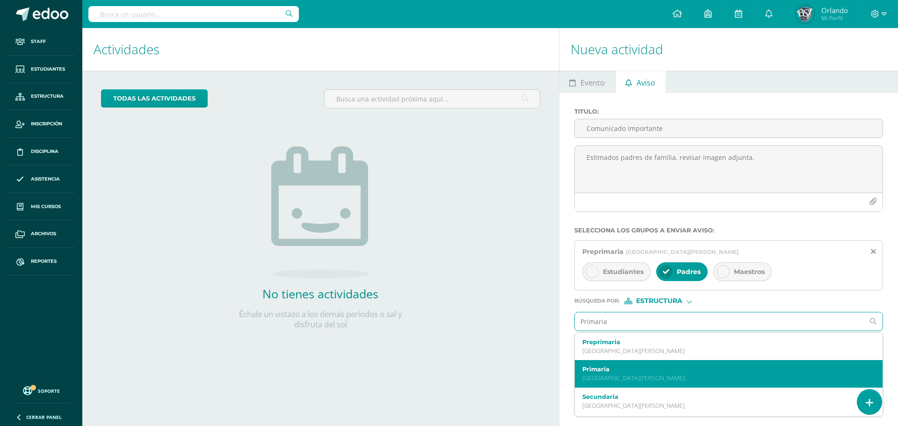
click at [634, 370] on label "Primaria" at bounding box center [722, 369] width 280 height 7
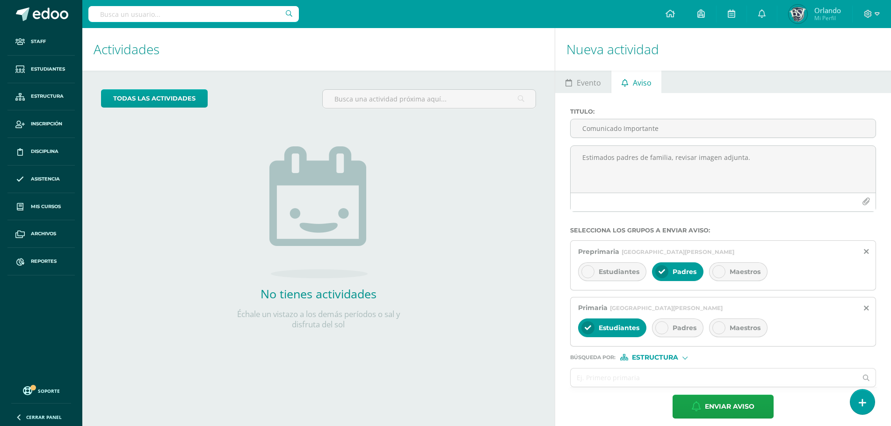
click at [668, 323] on div "Padres" at bounding box center [677, 328] width 51 height 19
click at [599, 328] on span "Estudiantes" at bounding box center [619, 328] width 41 height 8
click at [629, 372] on input "text" at bounding box center [714, 378] width 286 height 18
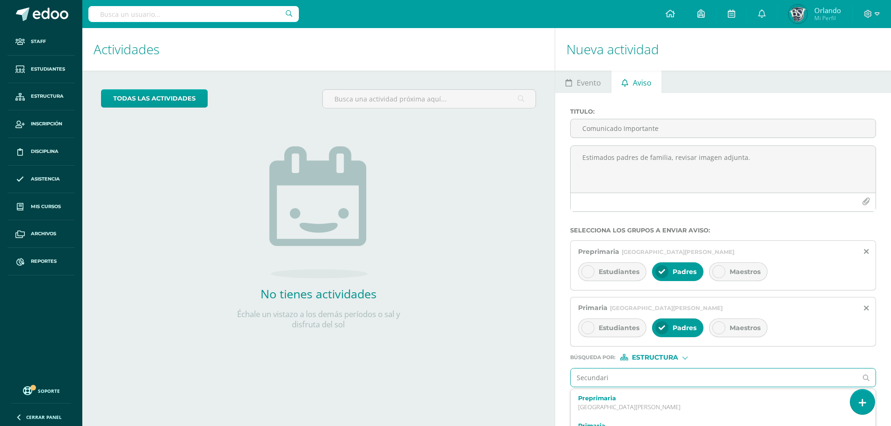
type input "Secundaria"
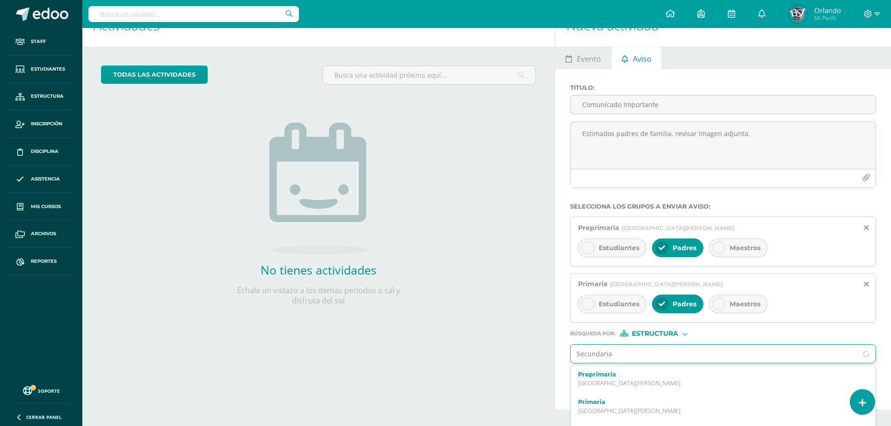
scroll to position [47, 0]
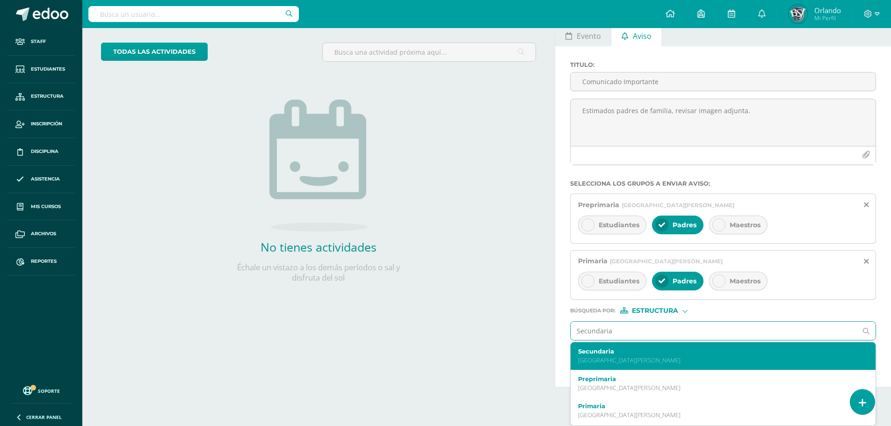
click at [653, 358] on p "[GEOGRAPHIC_DATA][PERSON_NAME]" at bounding box center [716, 360] width 277 height 8
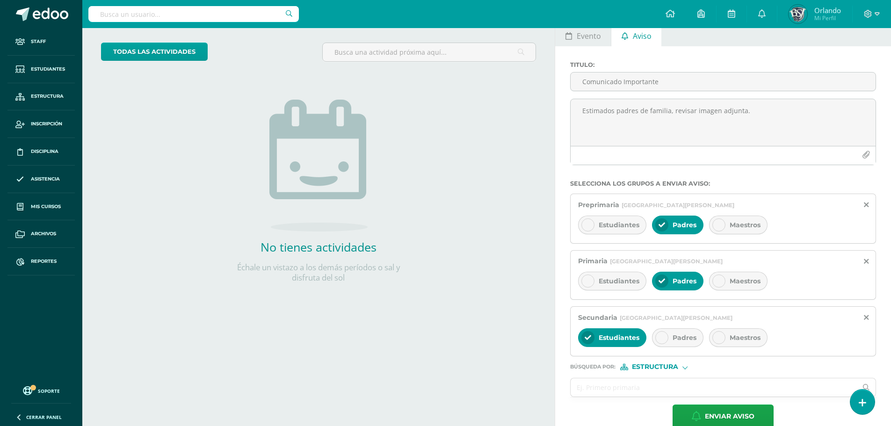
click at [663, 338] on icon at bounding box center [662, 338] width 7 height 7
click at [624, 340] on span "Estudiantes" at bounding box center [619, 338] width 41 height 8
click at [612, 399] on form "Titulo : Comunicado Importante Estimados padres de familia, revisar imagen adju…" at bounding box center [723, 244] width 306 height 367
click at [612, 389] on input "text" at bounding box center [714, 387] width 286 height 18
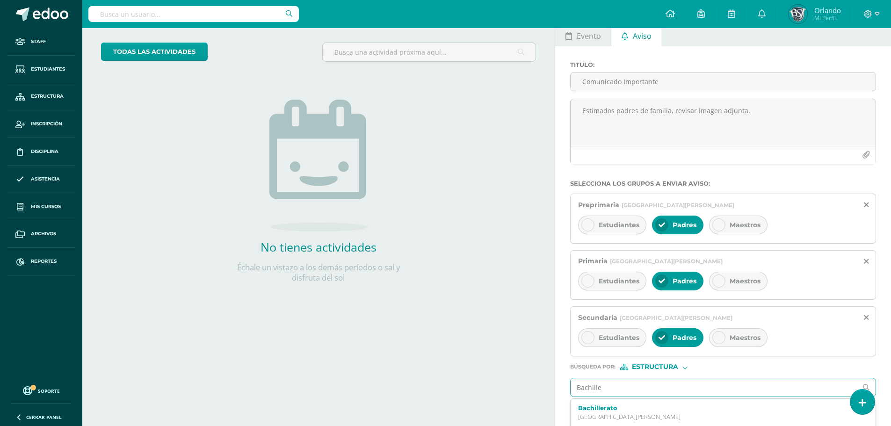
type input "Bachiller"
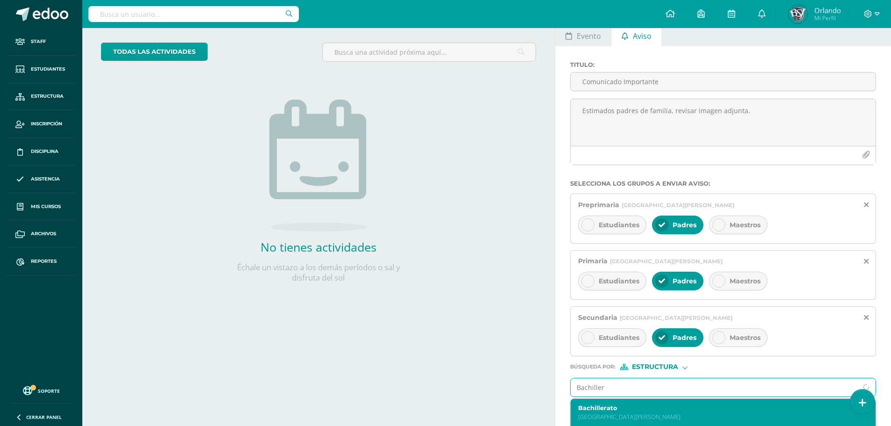
click at [606, 402] on div "Bachillerato [GEOGRAPHIC_DATA][PERSON_NAME]" at bounding box center [723, 413] width 305 height 28
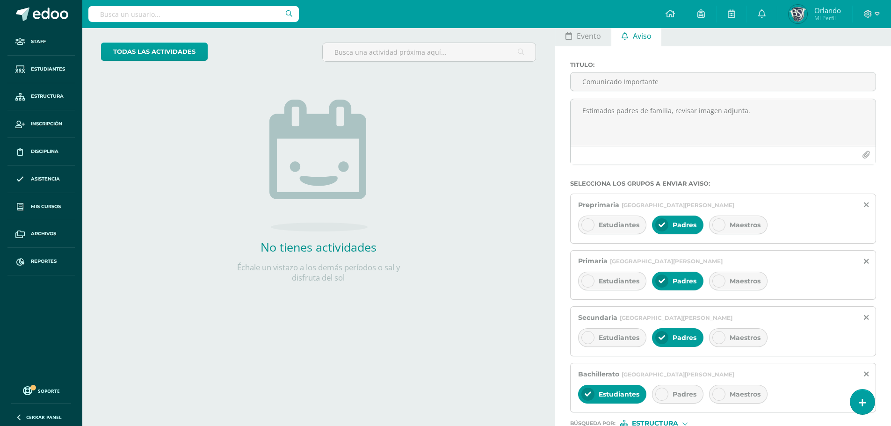
click at [655, 390] on div "Padres" at bounding box center [677, 394] width 51 height 19
click at [623, 390] on span "Estudiantes" at bounding box center [619, 394] width 41 height 8
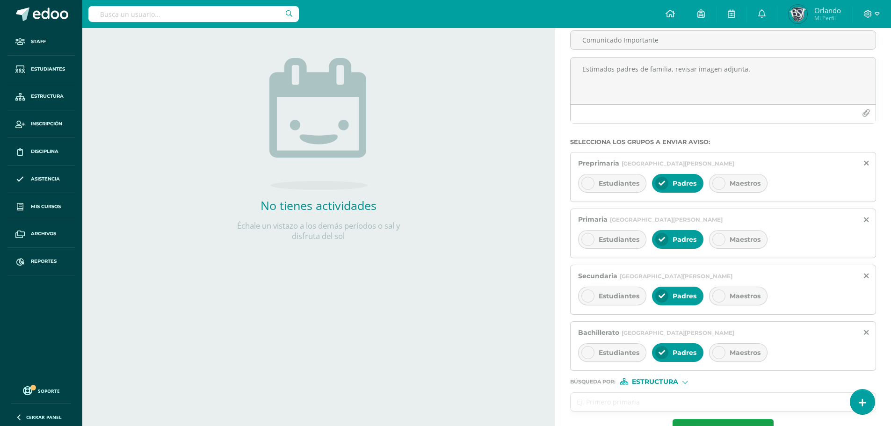
scroll to position [120, 0]
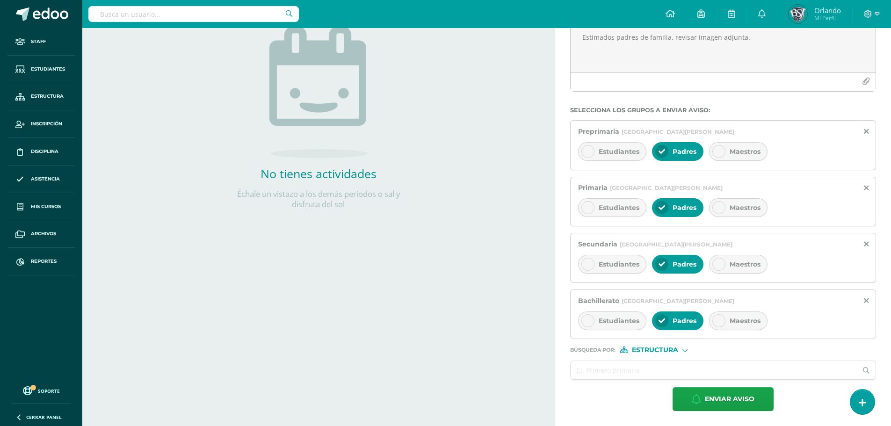
click at [618, 371] on input "text" at bounding box center [714, 370] width 286 height 18
click at [674, 350] on span "Estructura" at bounding box center [655, 350] width 46 height 5
click at [676, 369] on span "Persona" at bounding box center [657, 374] width 75 height 12
click at [676, 369] on input "text" at bounding box center [714, 370] width 286 height 18
type input "[PERSON_NAME]"
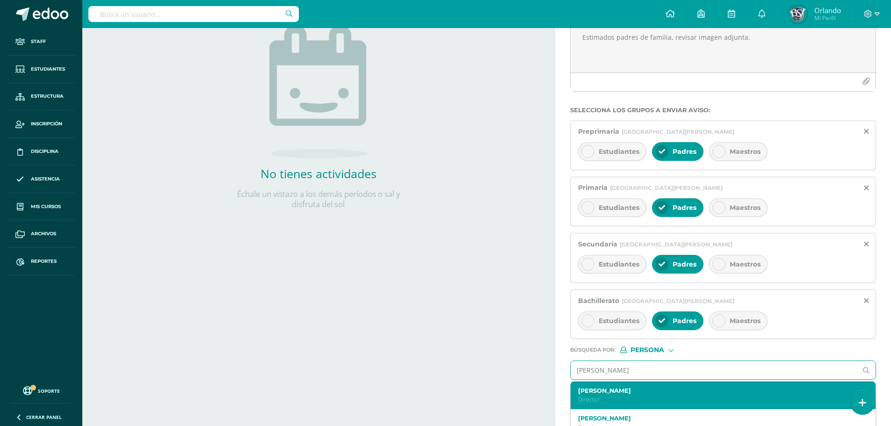
click at [641, 389] on label "[PERSON_NAME]" at bounding box center [716, 390] width 277 height 7
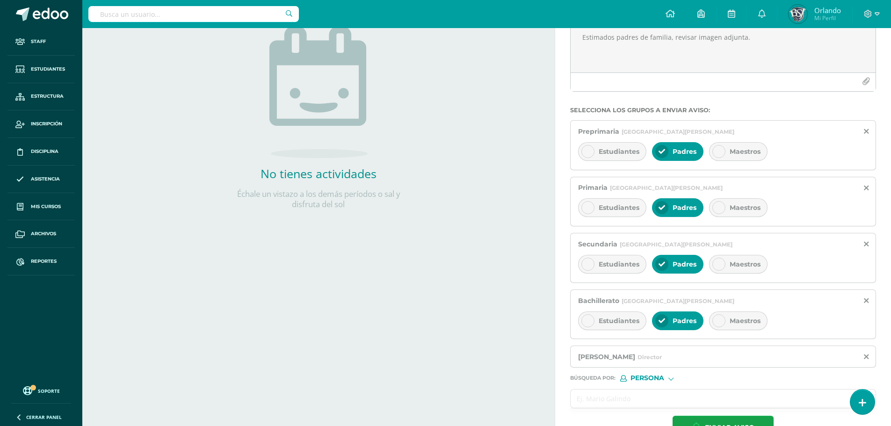
click at [642, 390] on input "text" at bounding box center [714, 399] width 286 height 18
type input "[PERSON_NAME]"
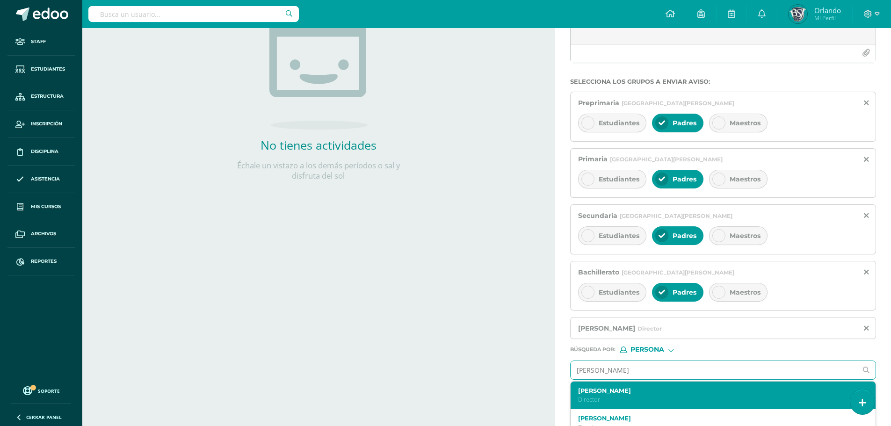
click at [635, 395] on div "[PERSON_NAME] Director" at bounding box center [716, 395] width 277 height 16
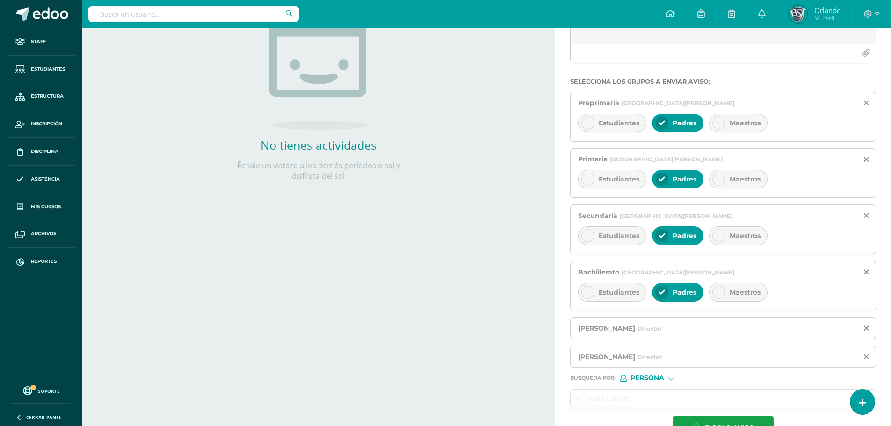
click at [637, 397] on input "text" at bounding box center [714, 399] width 286 height 18
click at [637, 395] on input "text" at bounding box center [714, 399] width 286 height 18
type input "[PERSON_NAME]"
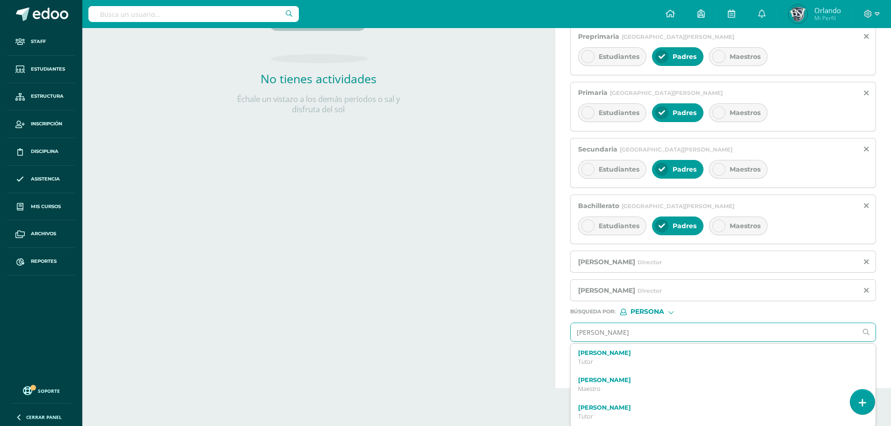
scroll to position [217, 0]
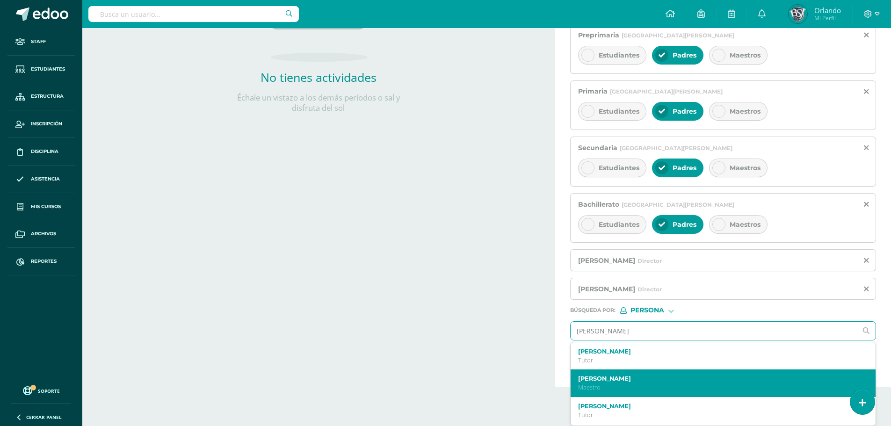
click at [637, 380] on label "[PERSON_NAME]" at bounding box center [716, 378] width 277 height 7
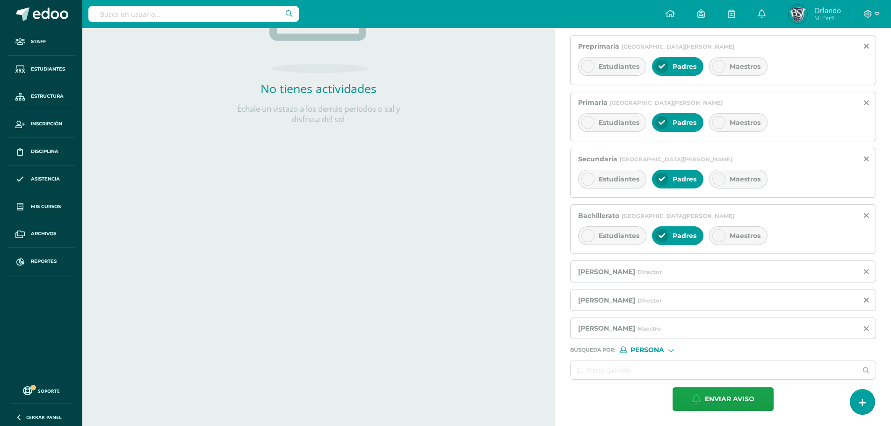
scroll to position [205, 0]
click at [645, 373] on input "text" at bounding box center [714, 370] width 286 height 18
type input "[PERSON_NAME]"
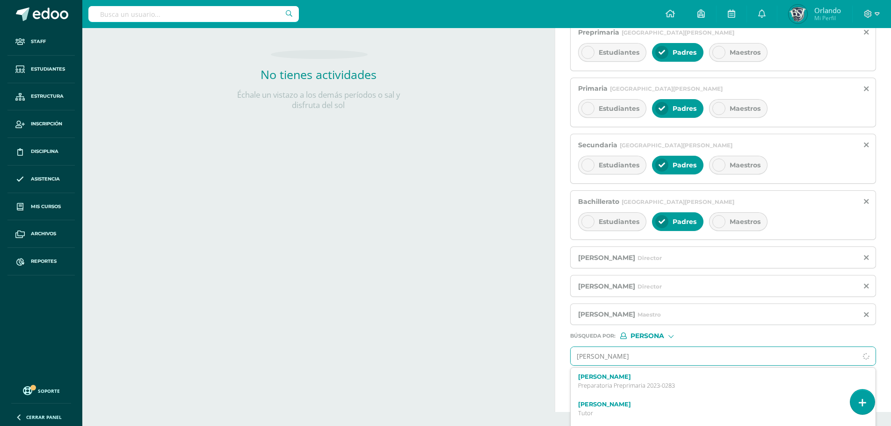
scroll to position [245, 0]
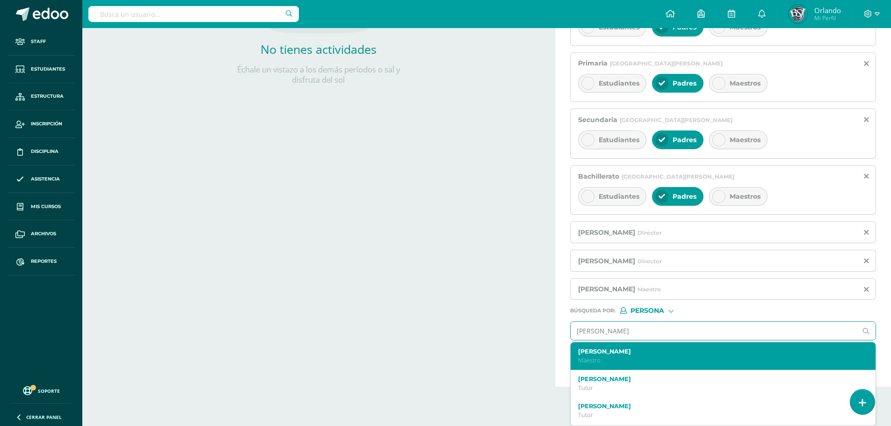
click at [656, 362] on p "Maestro" at bounding box center [716, 360] width 277 height 8
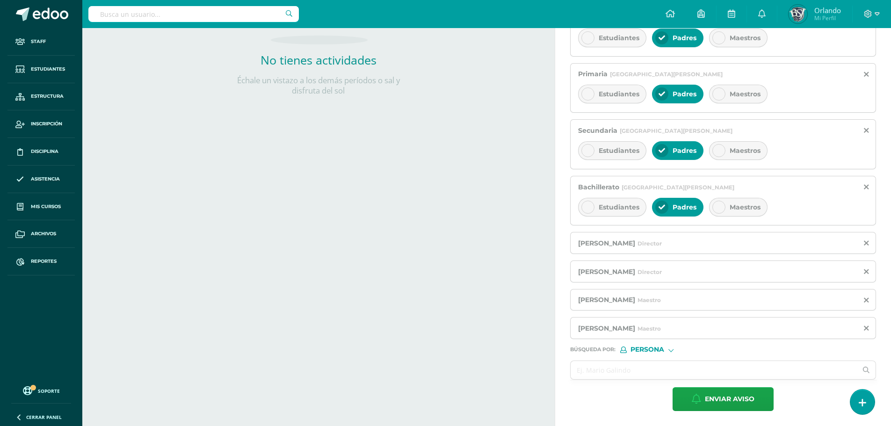
scroll to position [234, 0]
click at [655, 370] on input "text" at bounding box center [714, 370] width 286 height 18
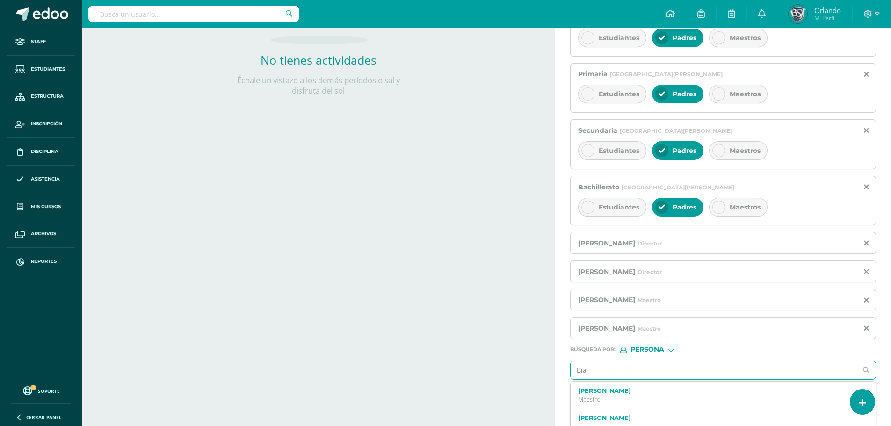
type input "Bian"
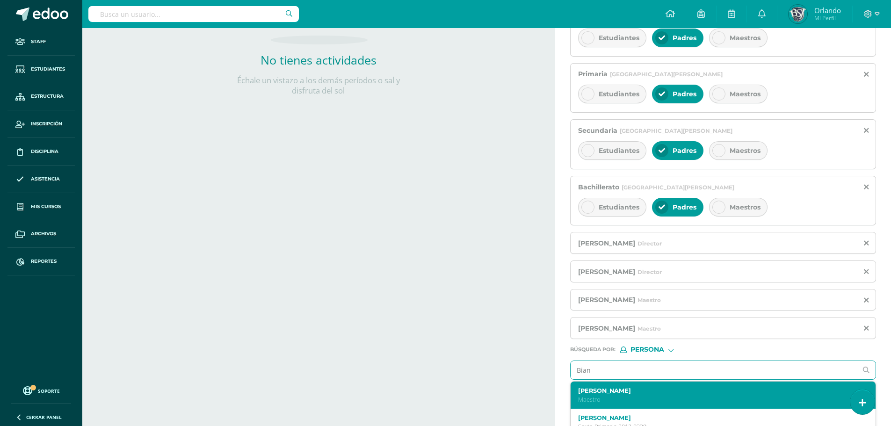
click at [648, 386] on div "[PERSON_NAME] Maestro" at bounding box center [723, 396] width 305 height 28
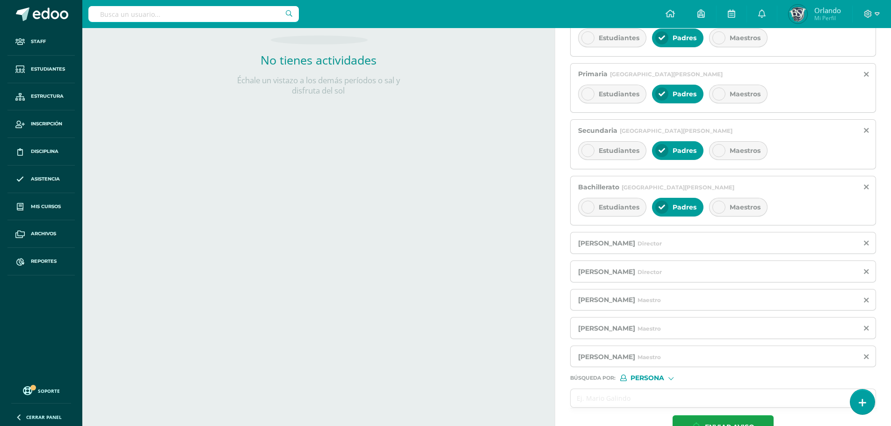
drag, startPoint x: 648, startPoint y: 386, endPoint x: 653, endPoint y: 387, distance: 5.2
click at [649, 386] on form "Titulo : Comunicado Importante Estimados padres de familia, revisar imagen adju…" at bounding box center [723, 156] width 306 height 565
click at [654, 388] on form "Titulo : Comunicado Importante Estimados padres de familia, revisar imagen adju…" at bounding box center [723, 156] width 306 height 565
click at [660, 399] on input "text" at bounding box center [714, 398] width 286 height 18
type input "[PERSON_NAME]"
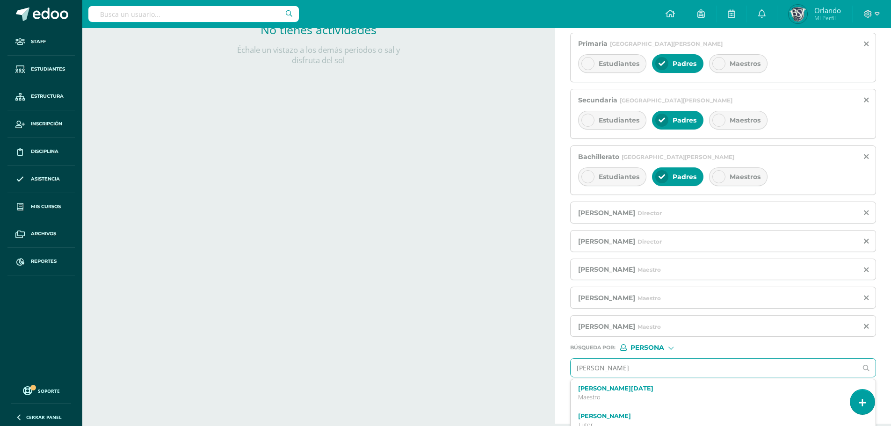
scroll to position [281, 0]
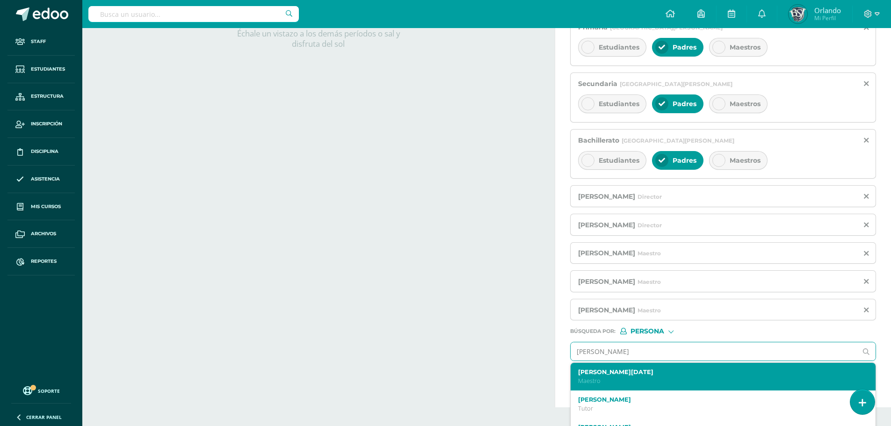
click at [637, 376] on label "[PERSON_NAME][DATE]" at bounding box center [716, 372] width 277 height 7
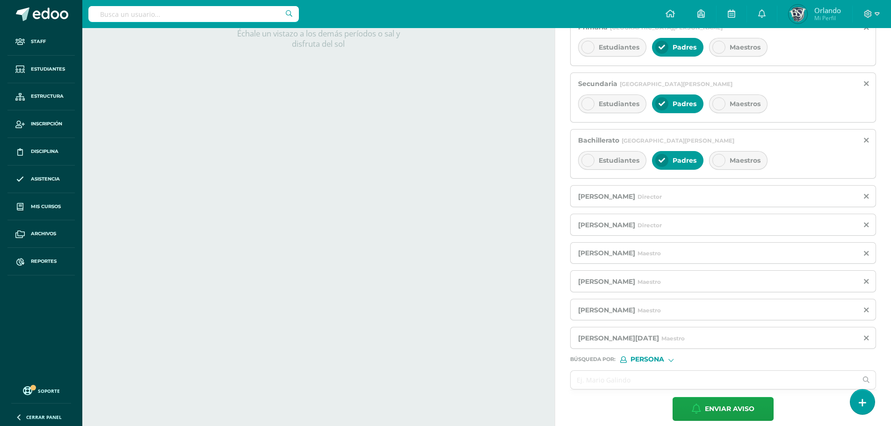
click at [637, 376] on input "text" at bounding box center [714, 380] width 286 height 18
type input "A"
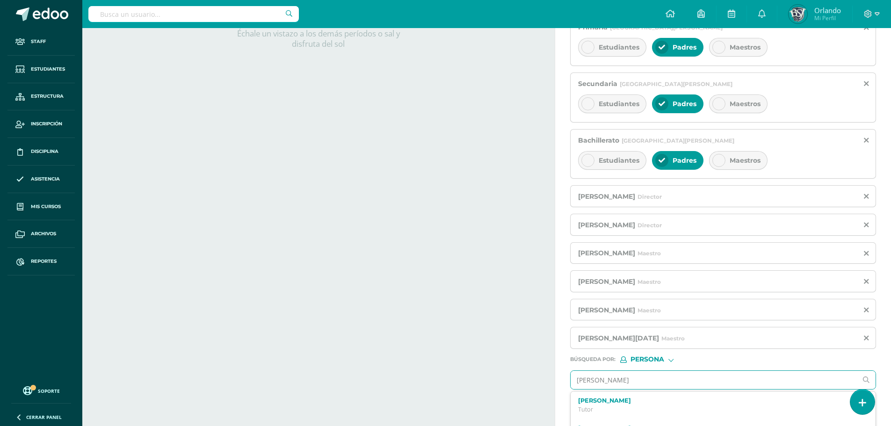
type input "[PERSON_NAME]"
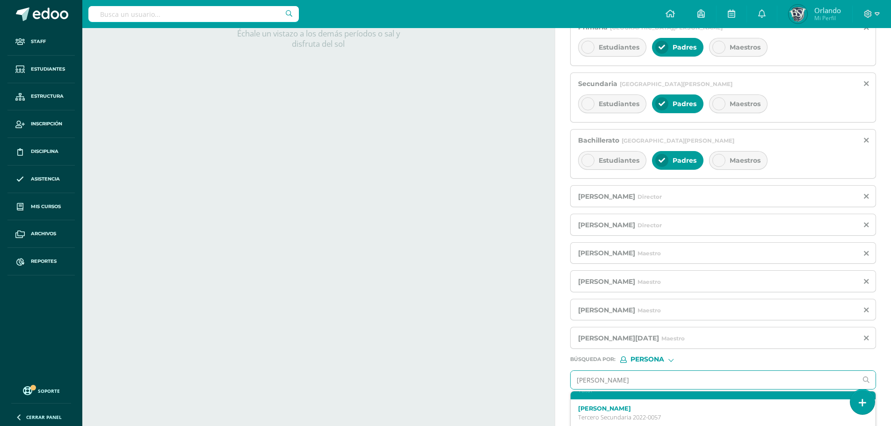
scroll to position [0, 0]
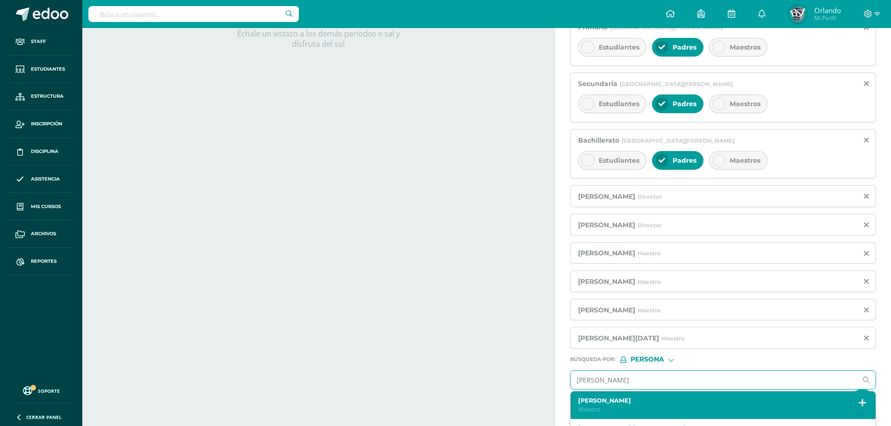
click at [627, 396] on div "[PERSON_NAME] Maestro" at bounding box center [723, 406] width 305 height 28
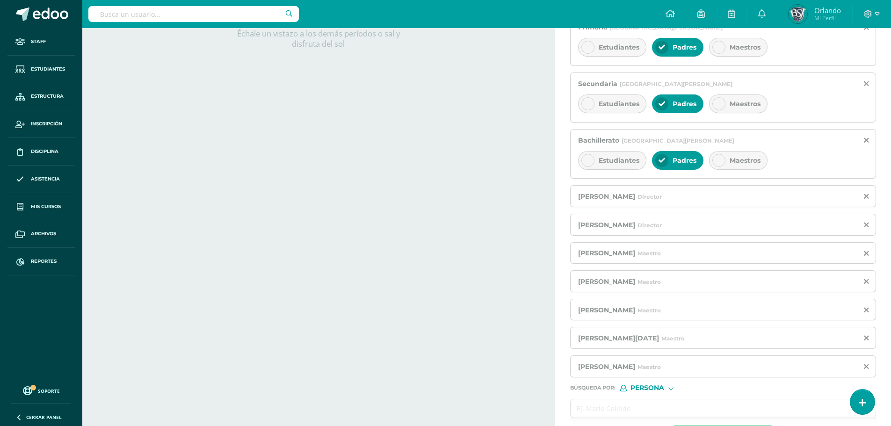
click at [607, 412] on input "text" at bounding box center [714, 409] width 286 height 18
type input "[PERSON_NAME]"
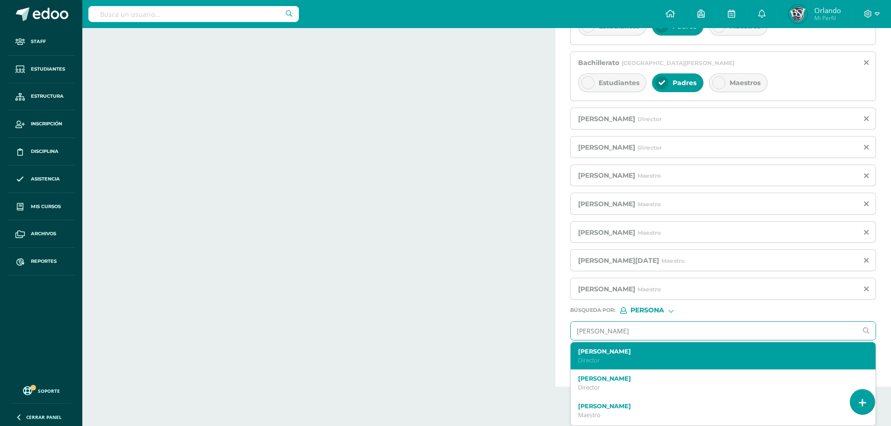
click at [606, 358] on p "Director" at bounding box center [716, 360] width 277 height 8
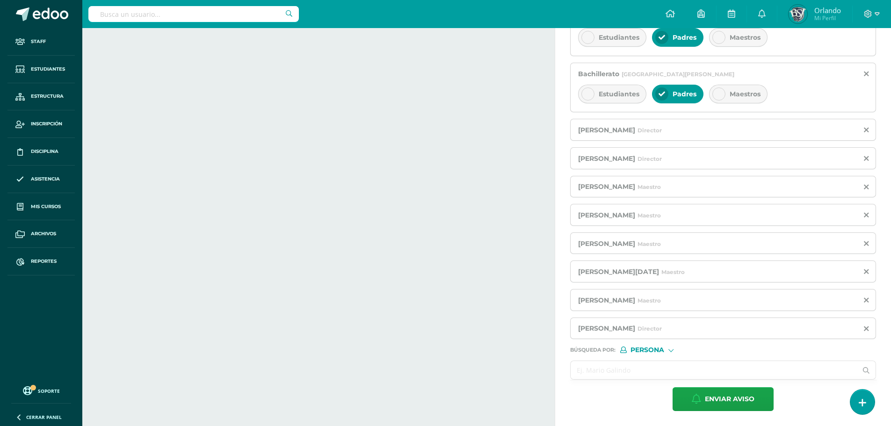
click at [616, 374] on input "text" at bounding box center [714, 370] width 286 height 18
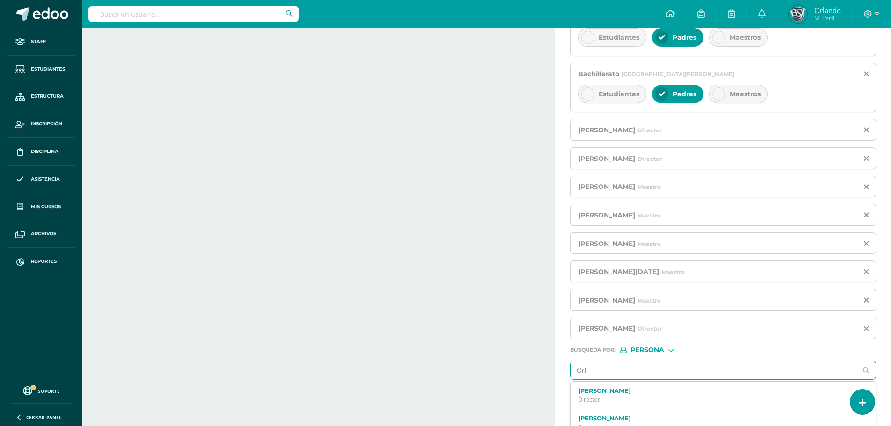
type input "Orla"
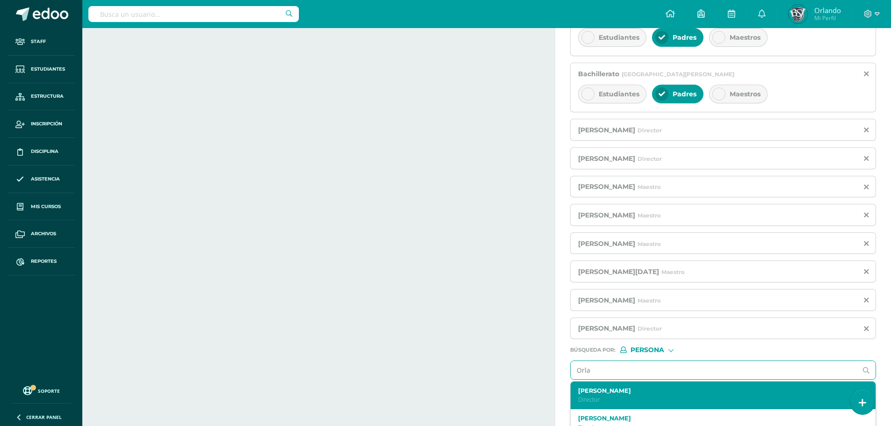
click at [633, 390] on label "[PERSON_NAME]" at bounding box center [716, 390] width 277 height 7
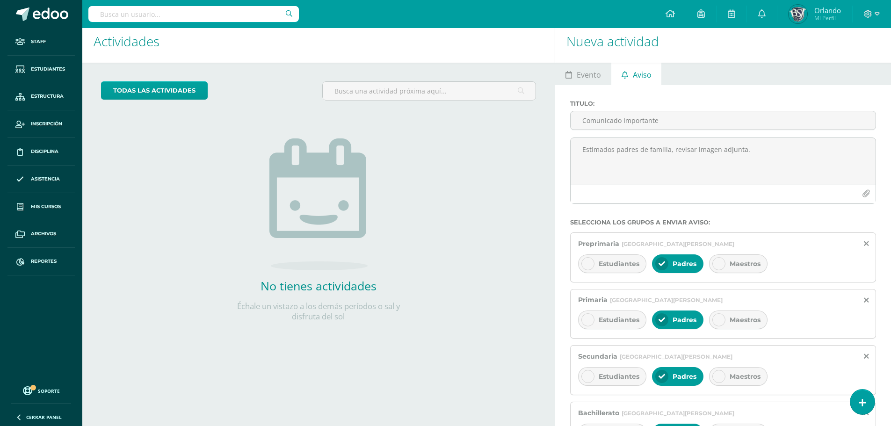
scroll to position [0, 0]
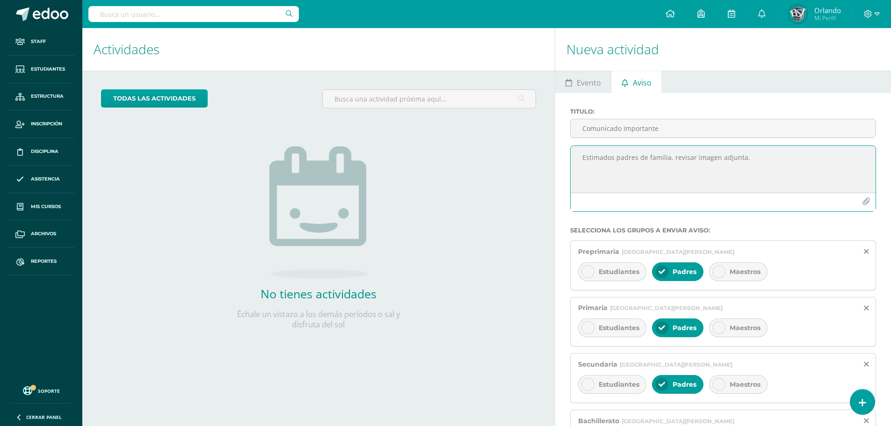
click at [864, 199] on icon "button" at bounding box center [866, 202] width 8 height 8
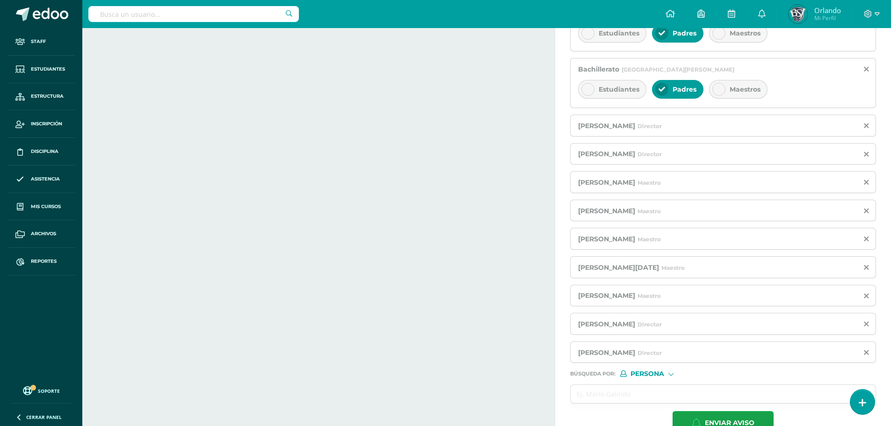
scroll to position [398, 0]
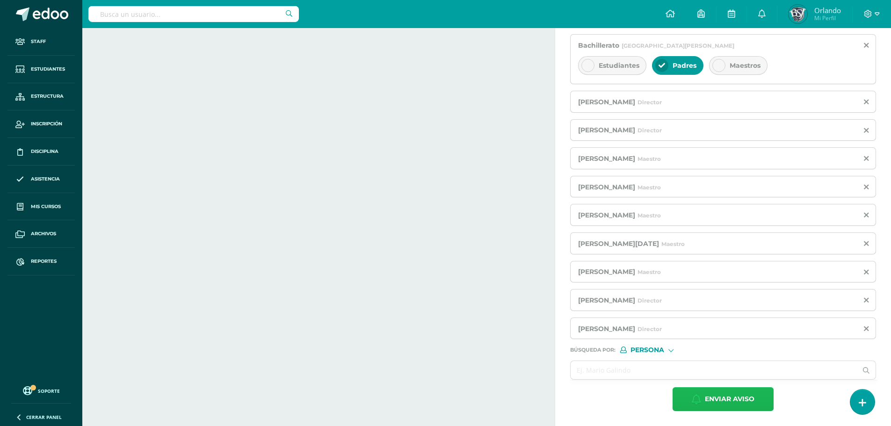
click at [727, 399] on span "Enviar aviso" at bounding box center [730, 399] width 50 height 23
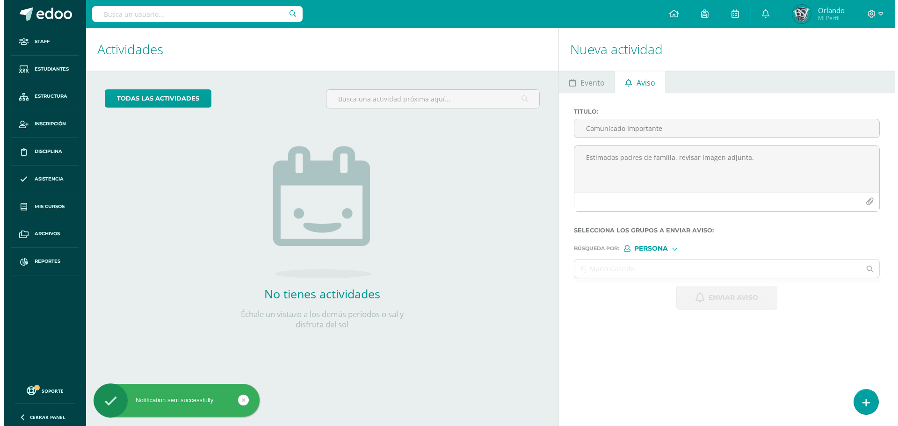
scroll to position [0, 0]
